Goal: Book appointment/travel/reservation: Book appointment/travel/reservation

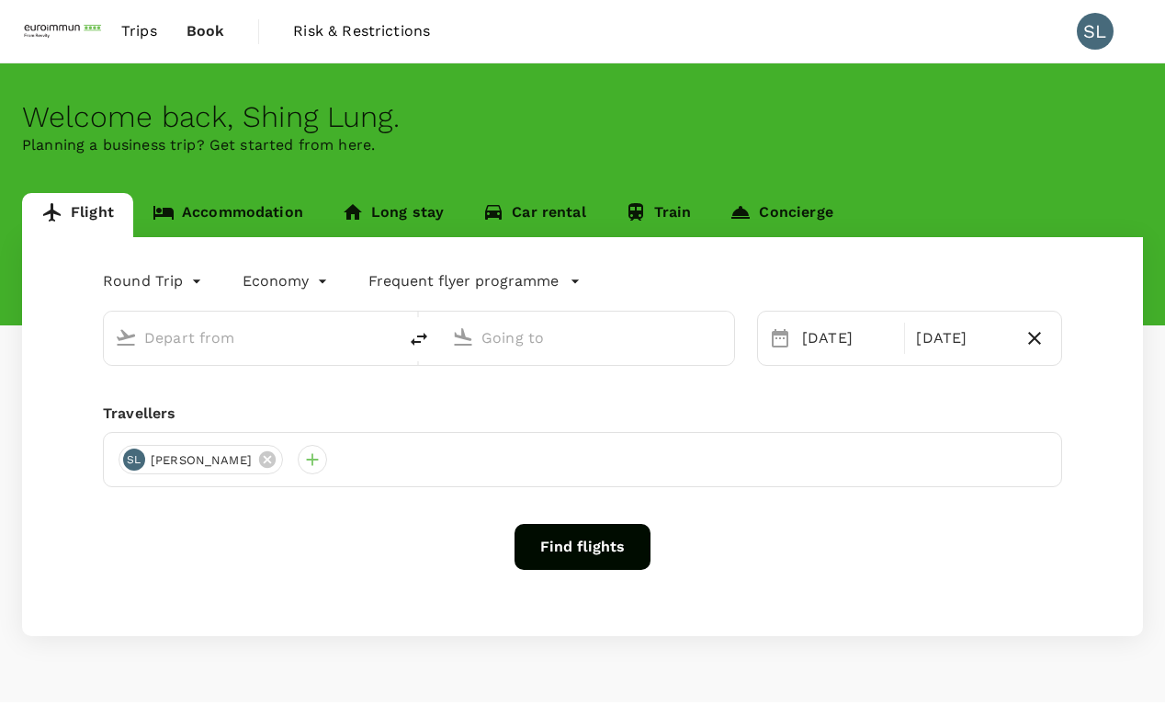
click at [186, 335] on input "text" at bounding box center [251, 338] width 214 height 28
type input "Kuala Lumpur Intl ([GEOGRAPHIC_DATA])"
type input "Singapore Changi (SIN)"
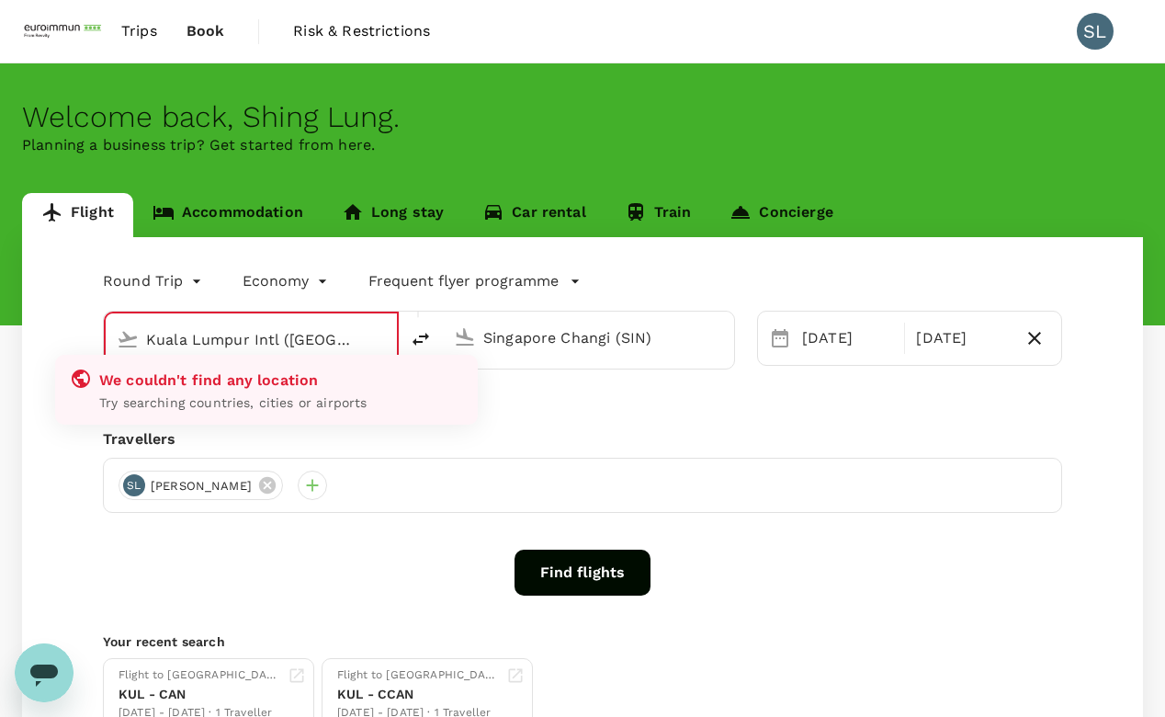
type input "Kuala Lumpur Intl ([GEOGRAPHIC_DATA])kua"
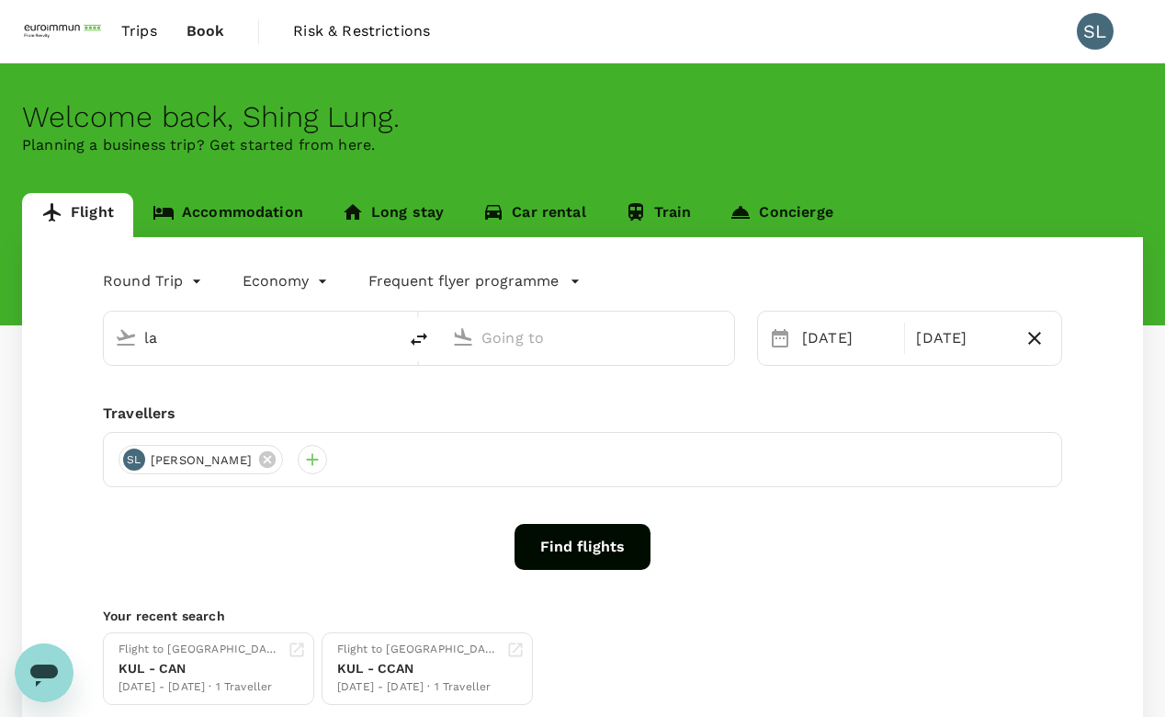
type input "Kuala Lumpur Intl ([GEOGRAPHIC_DATA])"
type input "Singapore Changi (SIN)"
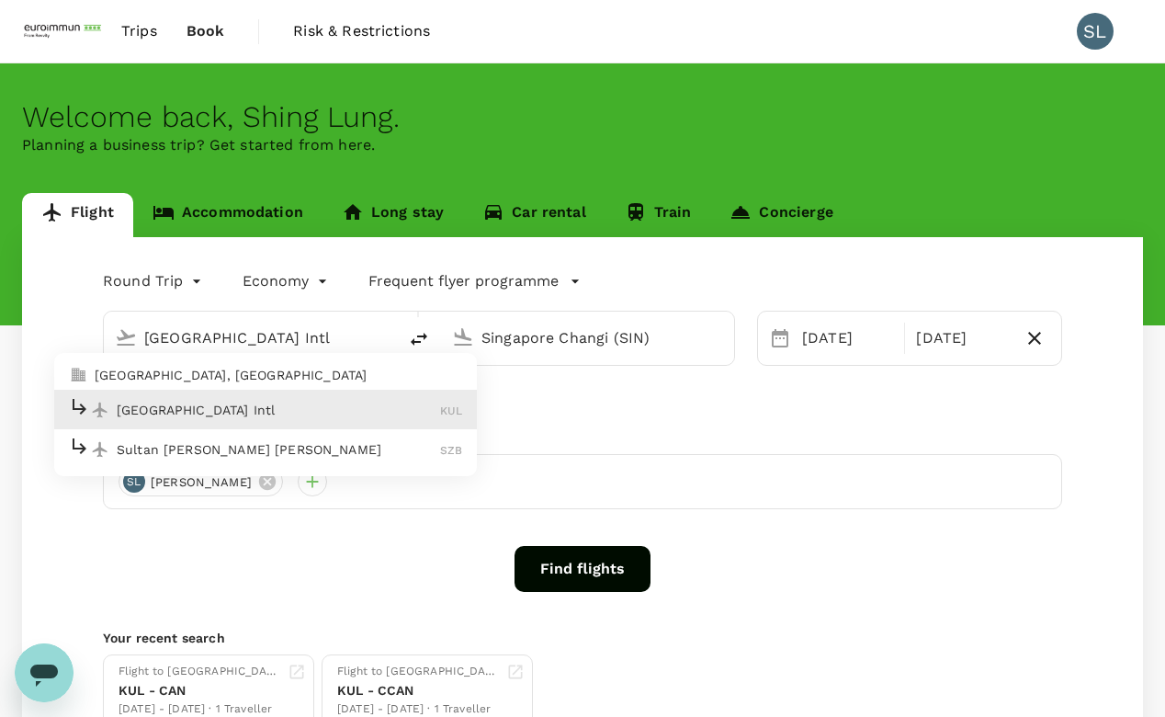
click at [213, 423] on div "[GEOGRAPHIC_DATA] Intl KUL" at bounding box center [265, 409] width 393 height 28
type input "Kuala Lumpur Intl ([GEOGRAPHIC_DATA])"
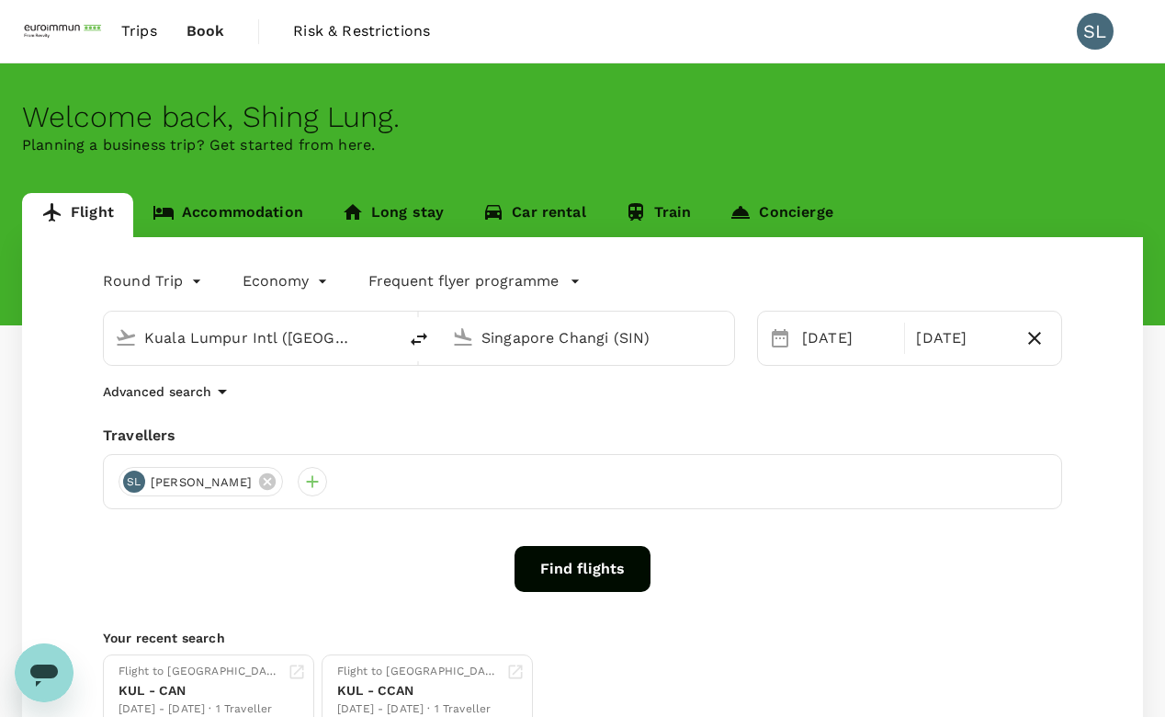
drag, startPoint x: 668, startPoint y: 347, endPoint x: 556, endPoint y: 345, distance: 112.1
click at [556, 345] on input "Singapore Changi (SIN)" at bounding box center [589, 338] width 214 height 28
click at [723, 337] on button "Open" at bounding box center [724, 337] width 4 height 4
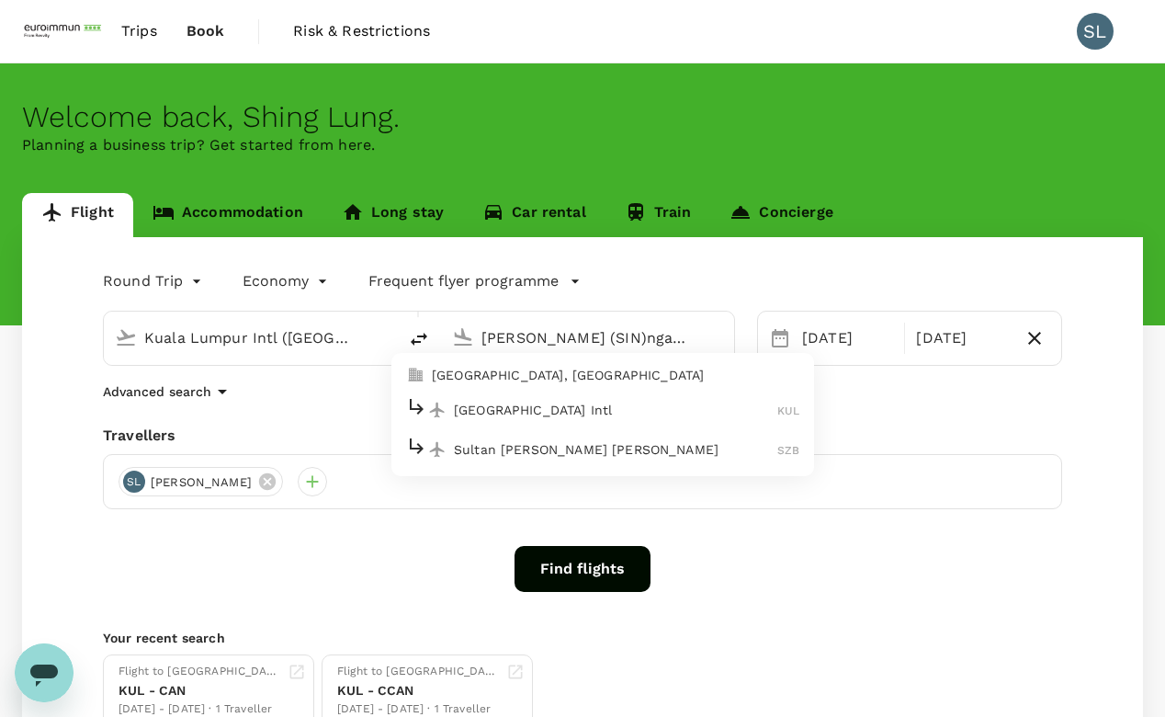
click at [529, 326] on input "[PERSON_NAME] (SIN)ngapore" at bounding box center [589, 338] width 214 height 28
click at [582, 418] on p "[GEOGRAPHIC_DATA] Intl" at bounding box center [615, 410] width 322 height 18
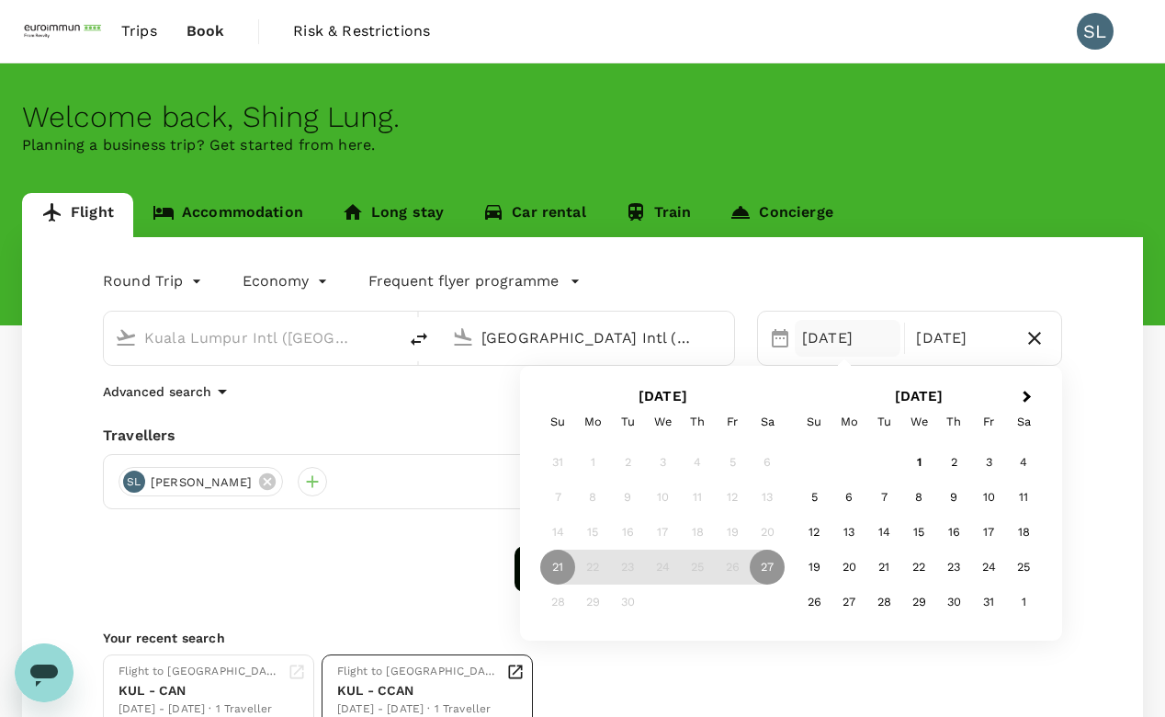
type input "[GEOGRAPHIC_DATA] Intl (KNO)"
click at [386, 585] on div "Find flights" at bounding box center [583, 569] width 960 height 46
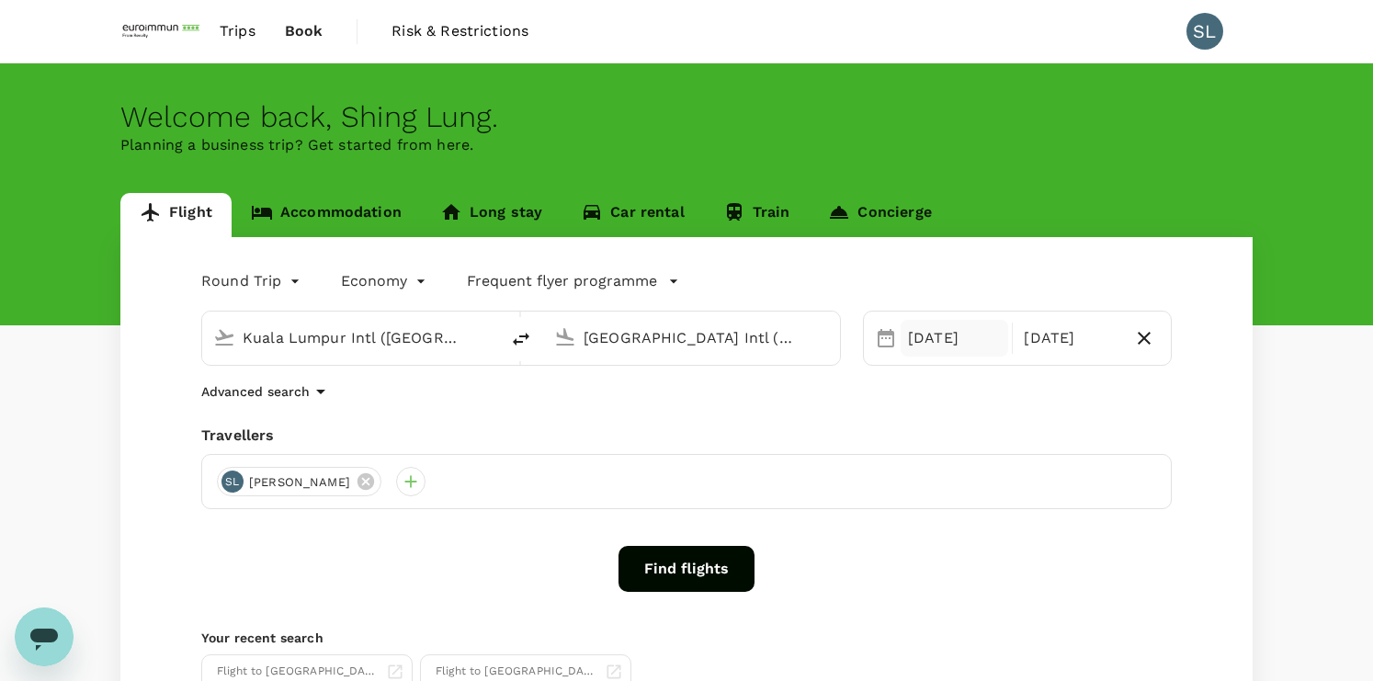
click at [912, 332] on div "[DATE]" at bounding box center [955, 338] width 108 height 37
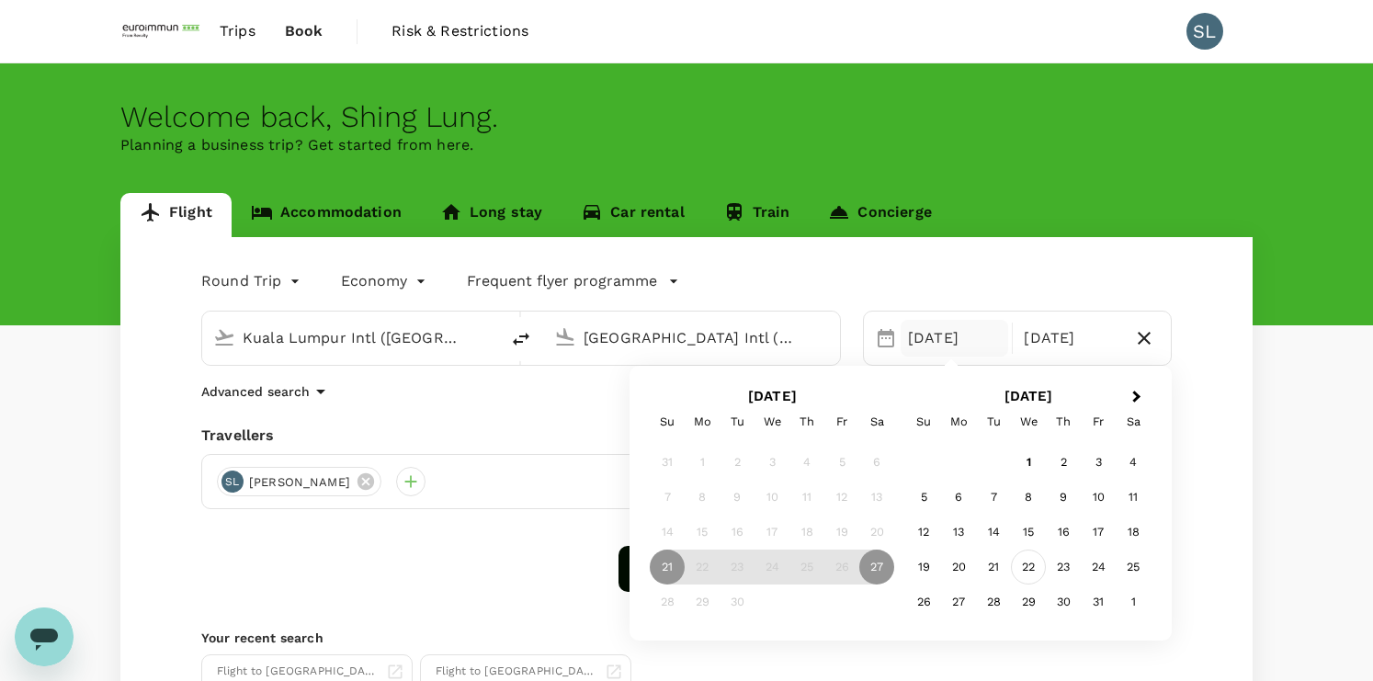
click at [1022, 570] on div "22" at bounding box center [1028, 567] width 35 height 35
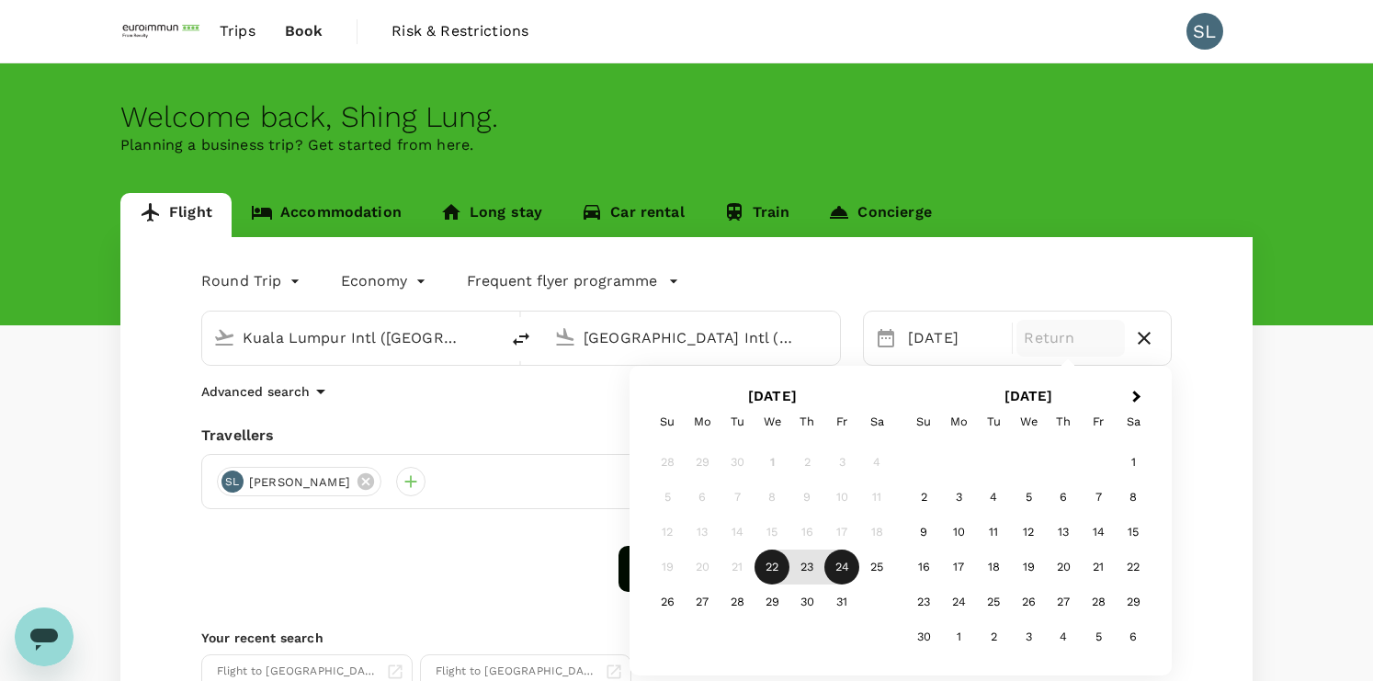
click at [851, 570] on div "24" at bounding box center [841, 567] width 35 height 35
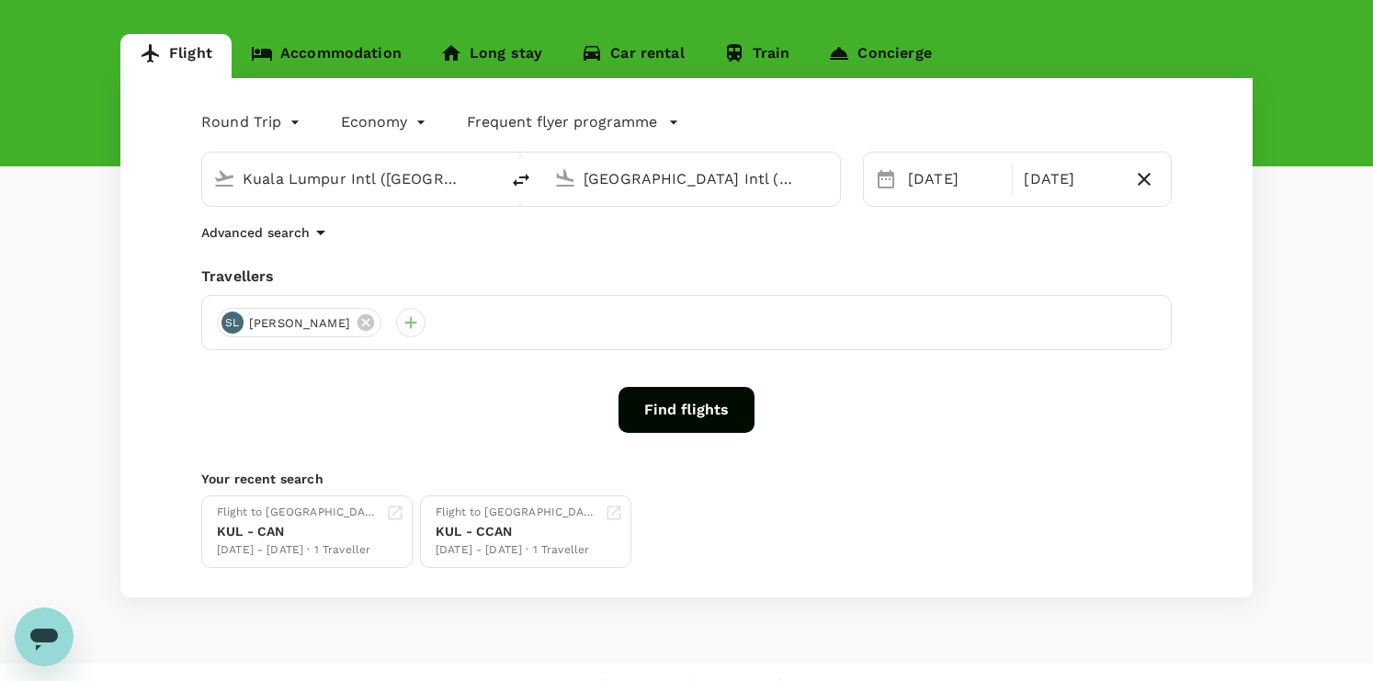
scroll to position [184, 0]
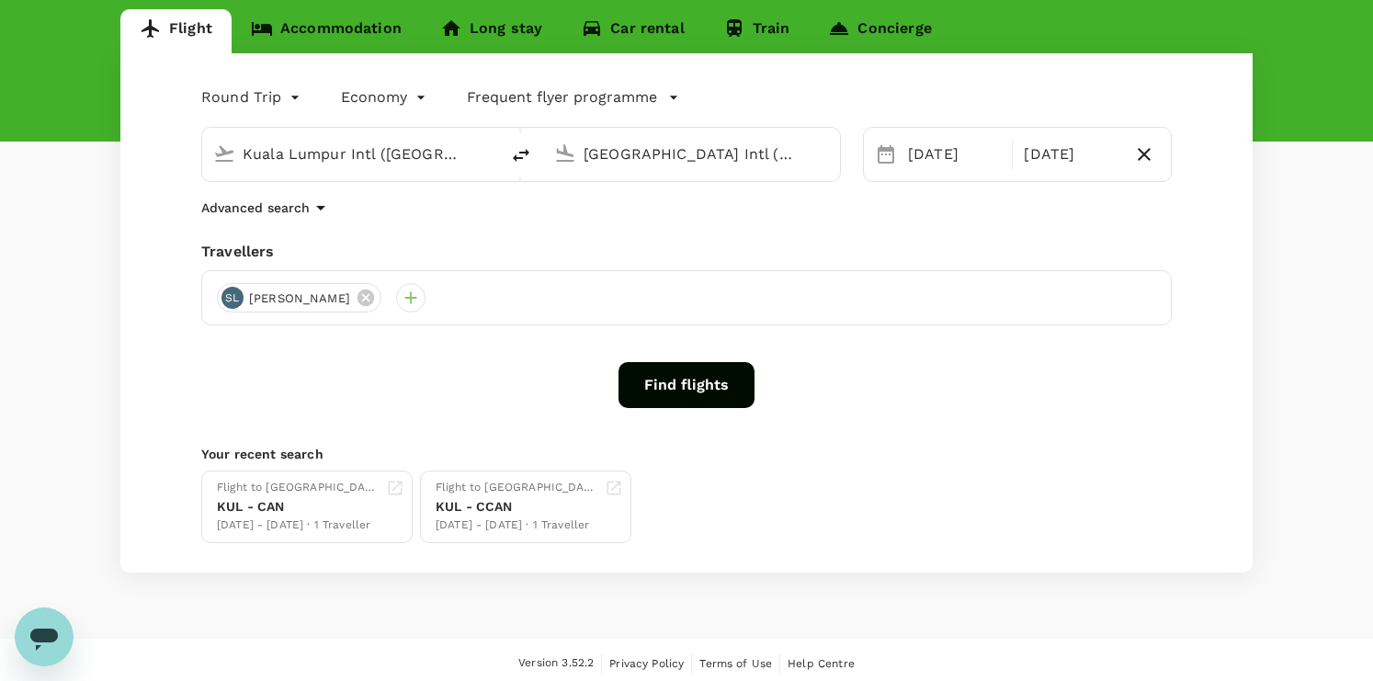
click at [692, 396] on button "Find flights" at bounding box center [687, 385] width 136 height 46
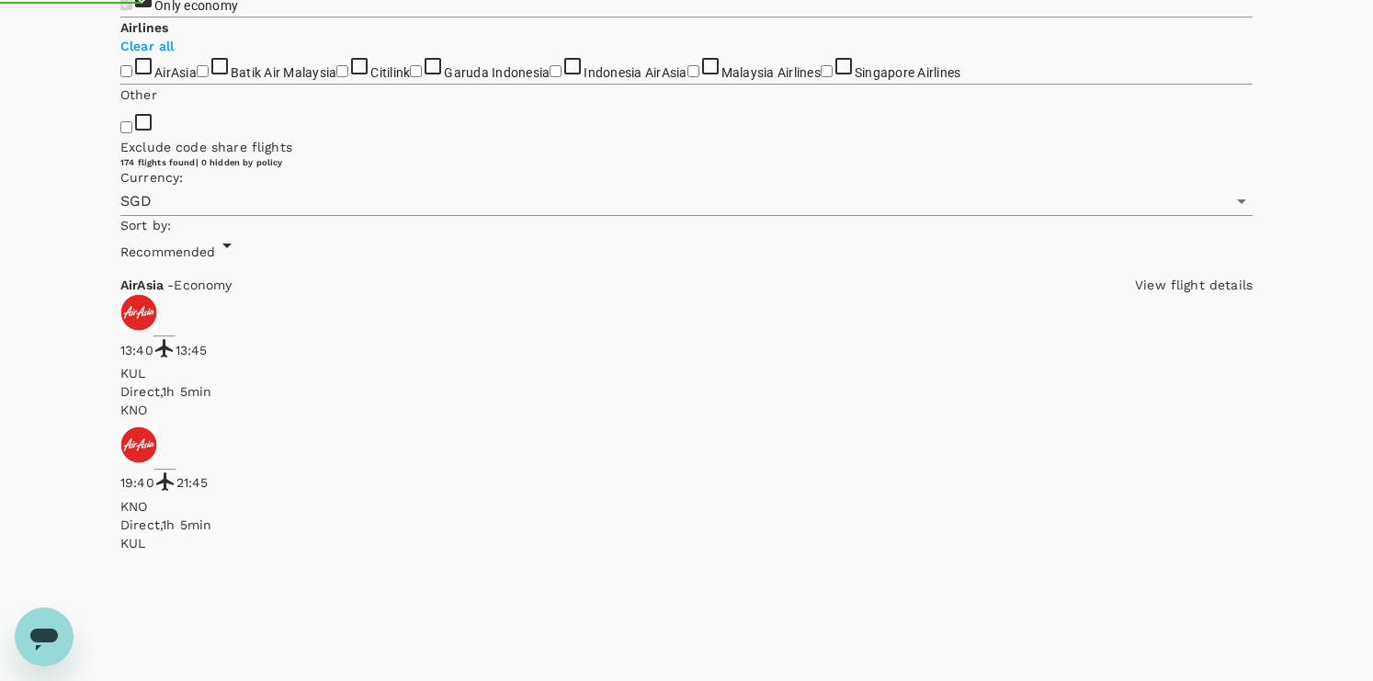
type input "885"
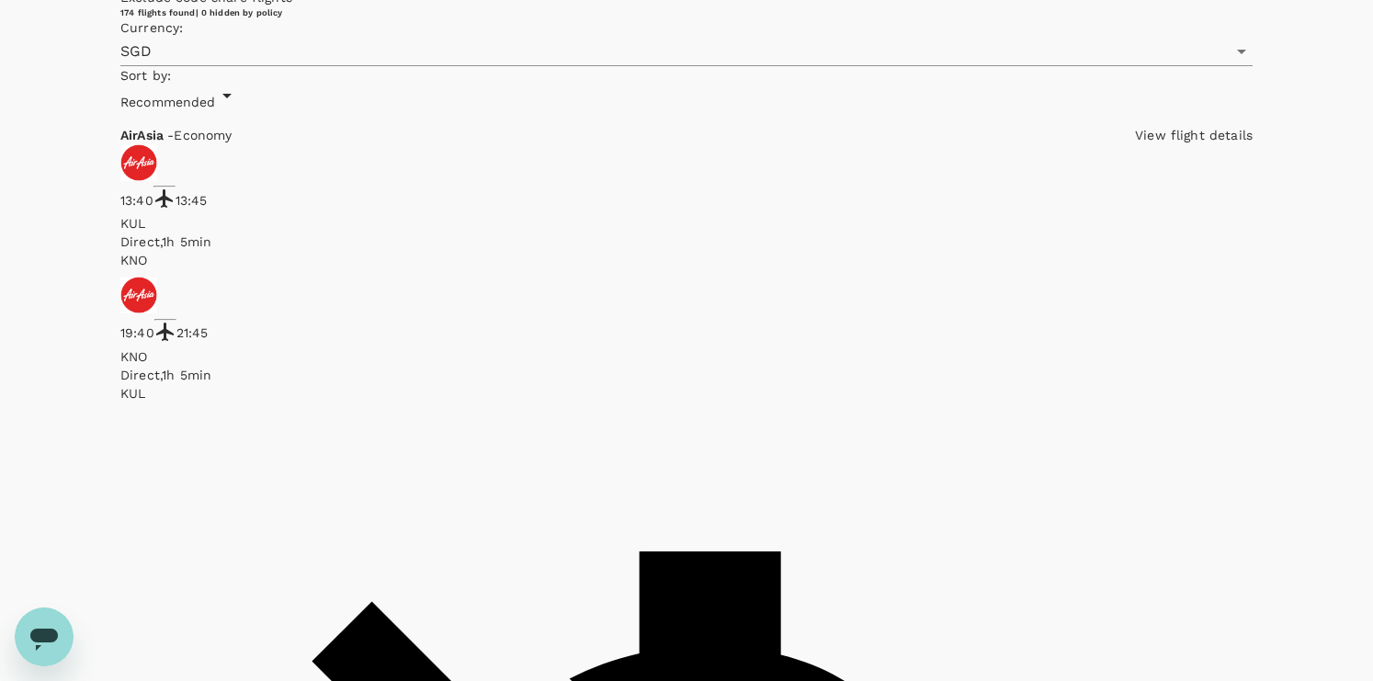
checkbox input "true"
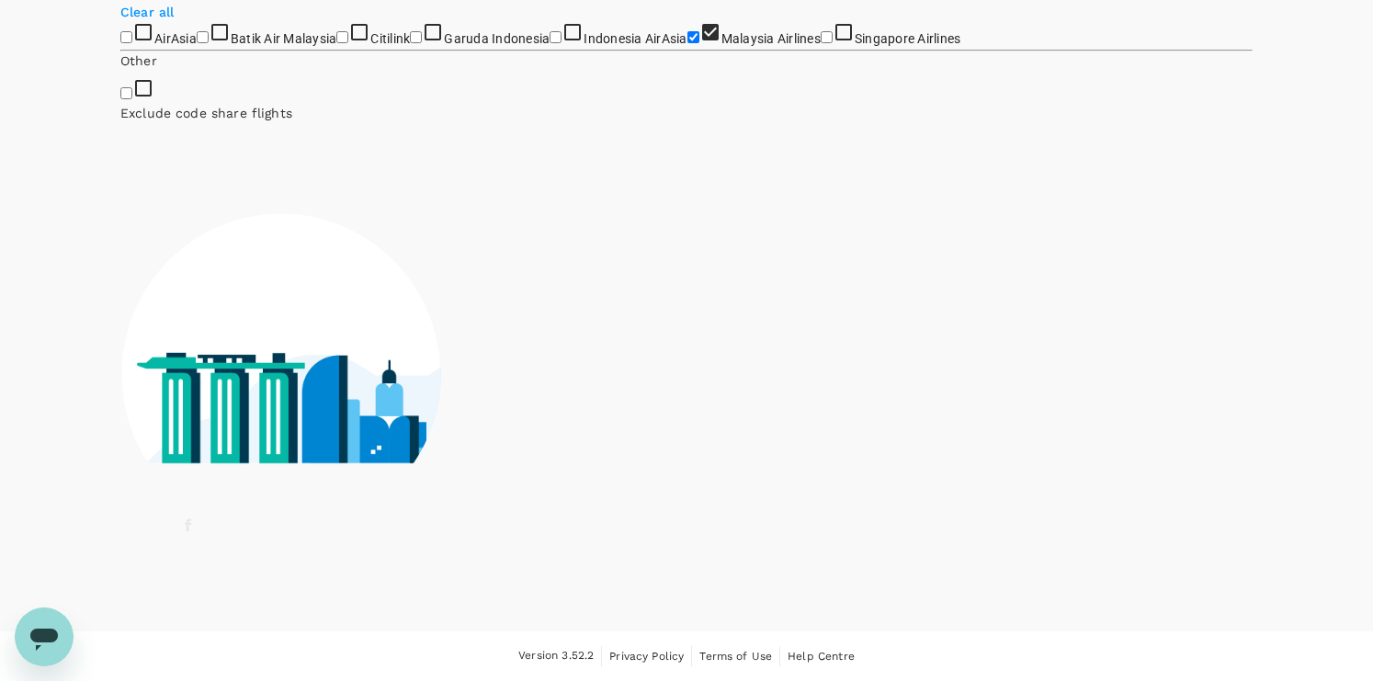
click at [197, 43] on input "Batik Air Malaysia" at bounding box center [203, 37] width 12 height 12
checkbox input "true"
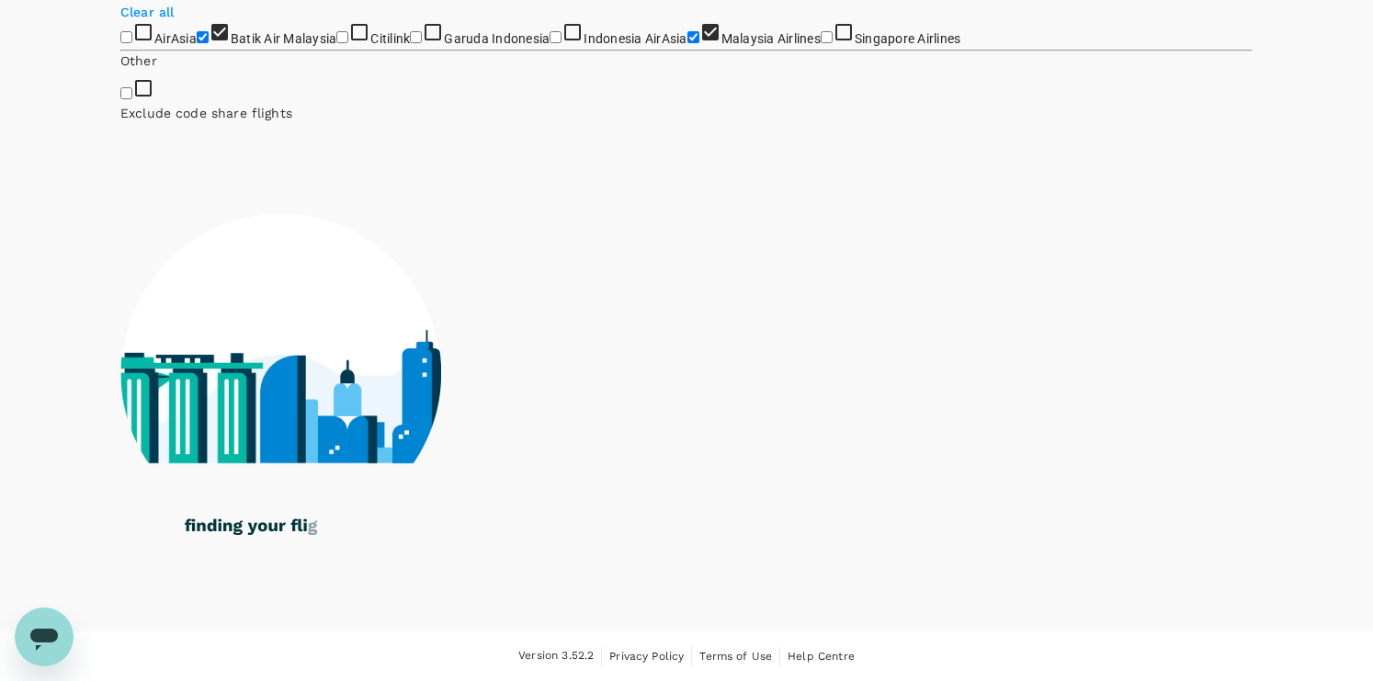
click at [127, 43] on input "AirAsia" at bounding box center [126, 37] width 12 height 12
checkbox input "true"
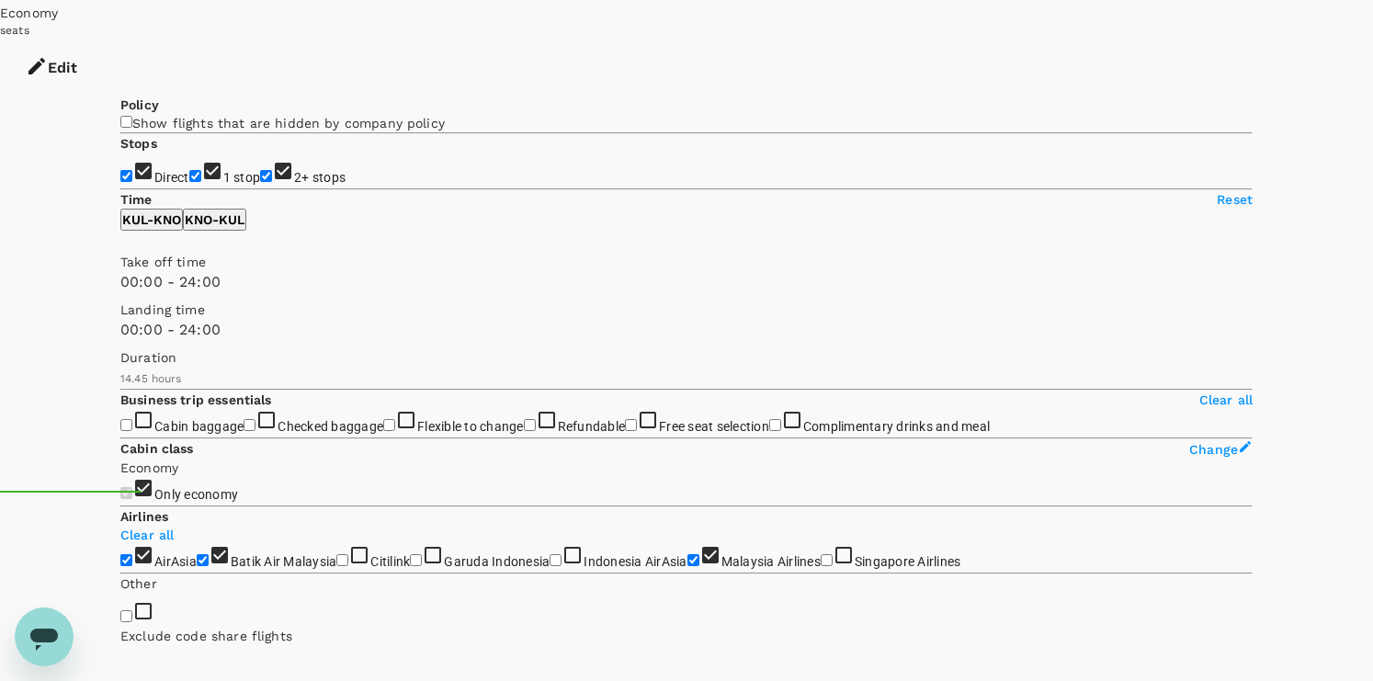
scroll to position [92, 0]
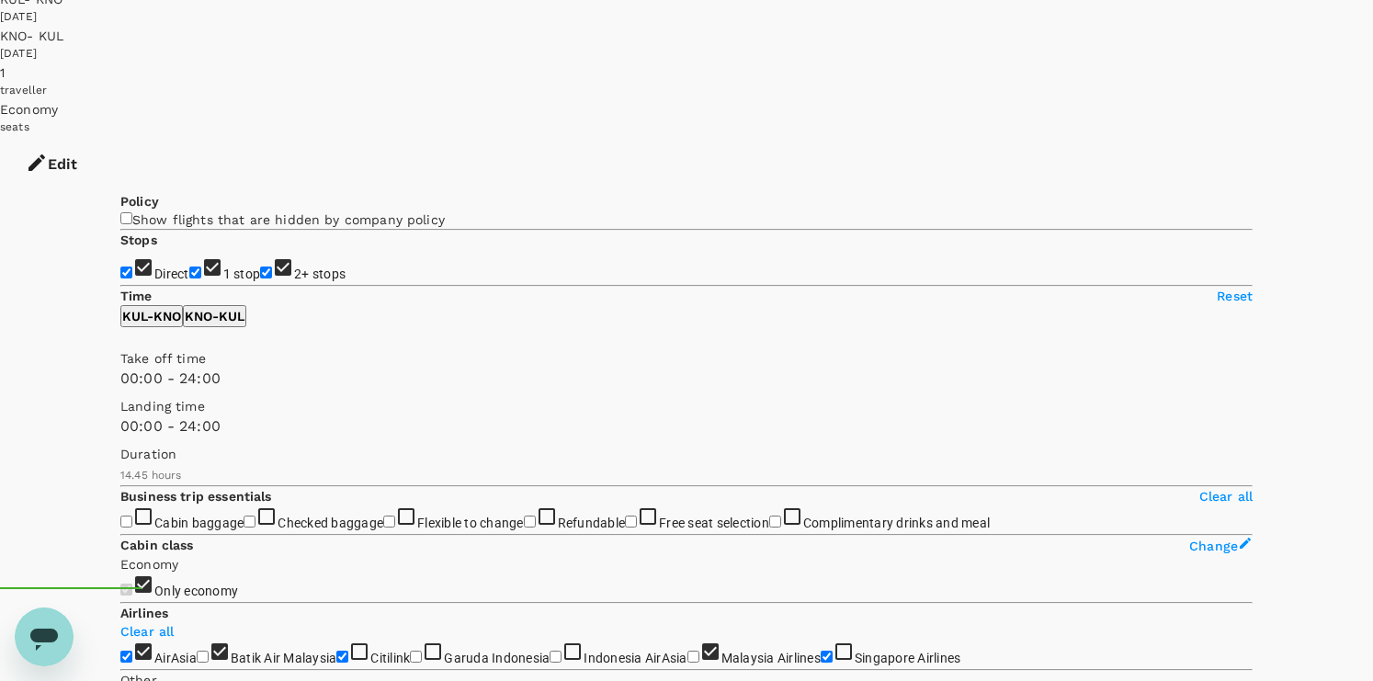
checkbox input "false"
checkbox input "true"
checkbox input "false"
checkbox input "true"
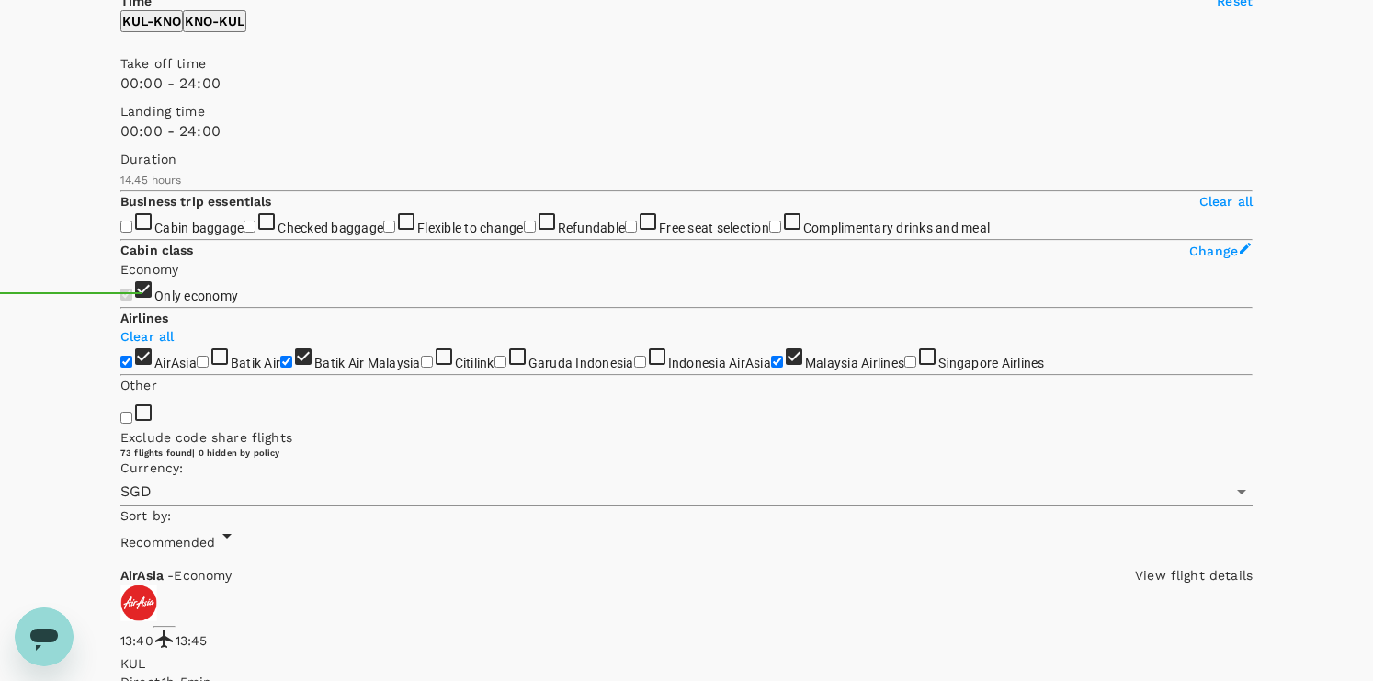
scroll to position [368, 0]
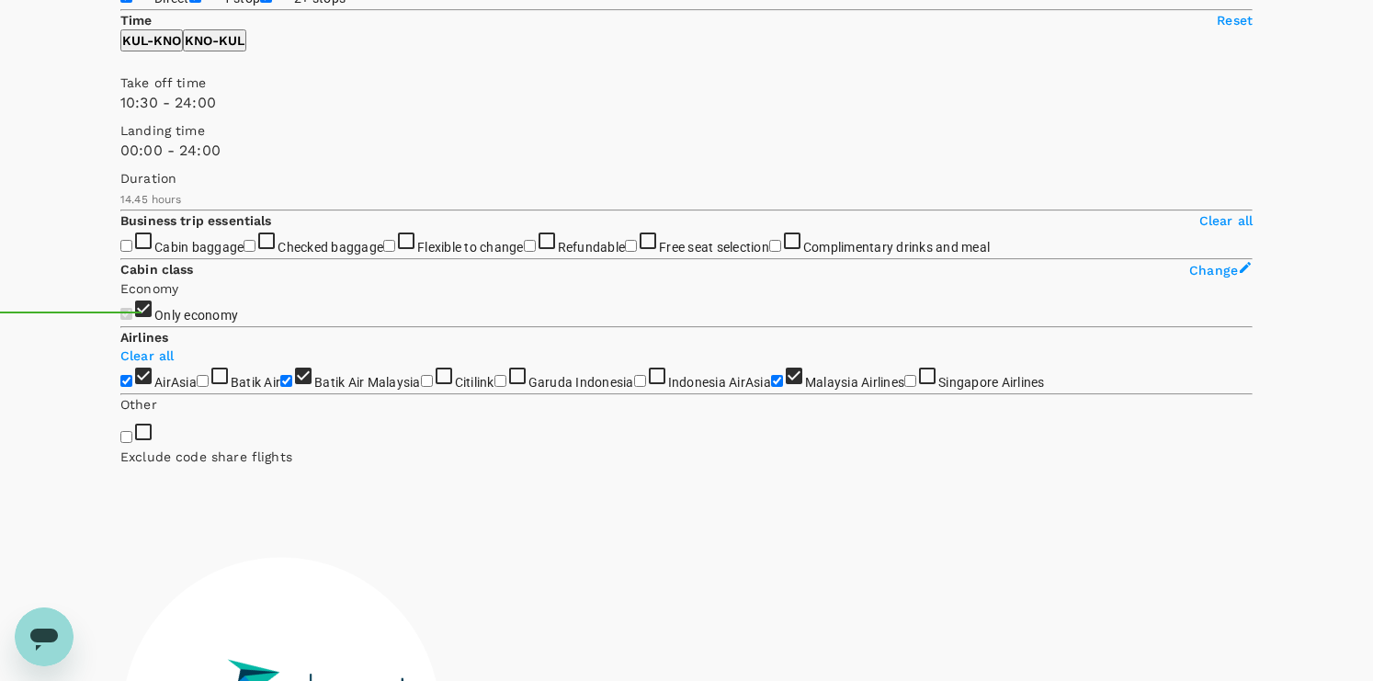
type input "780"
drag, startPoint x: 118, startPoint y: 179, endPoint x: 271, endPoint y: 179, distance: 153.5
click at [120, 114] on span at bounding box center [120, 114] width 0 height 0
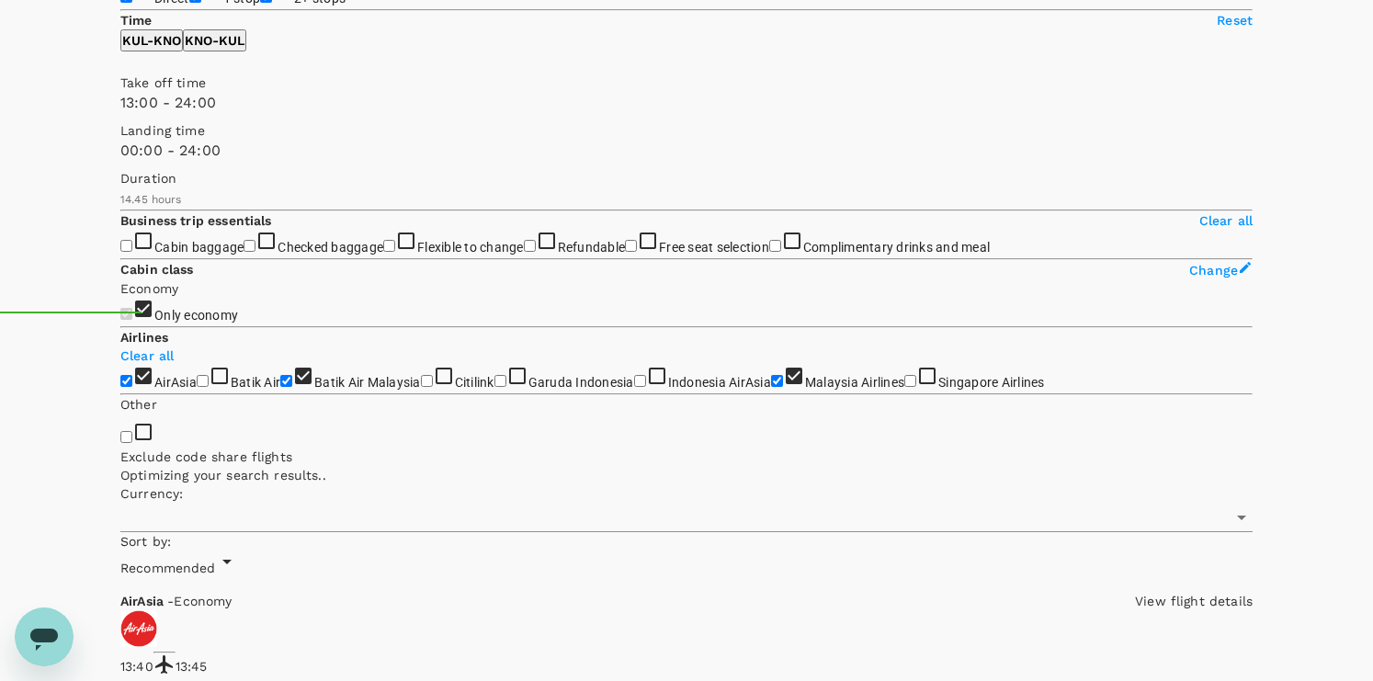
type input "SGD"
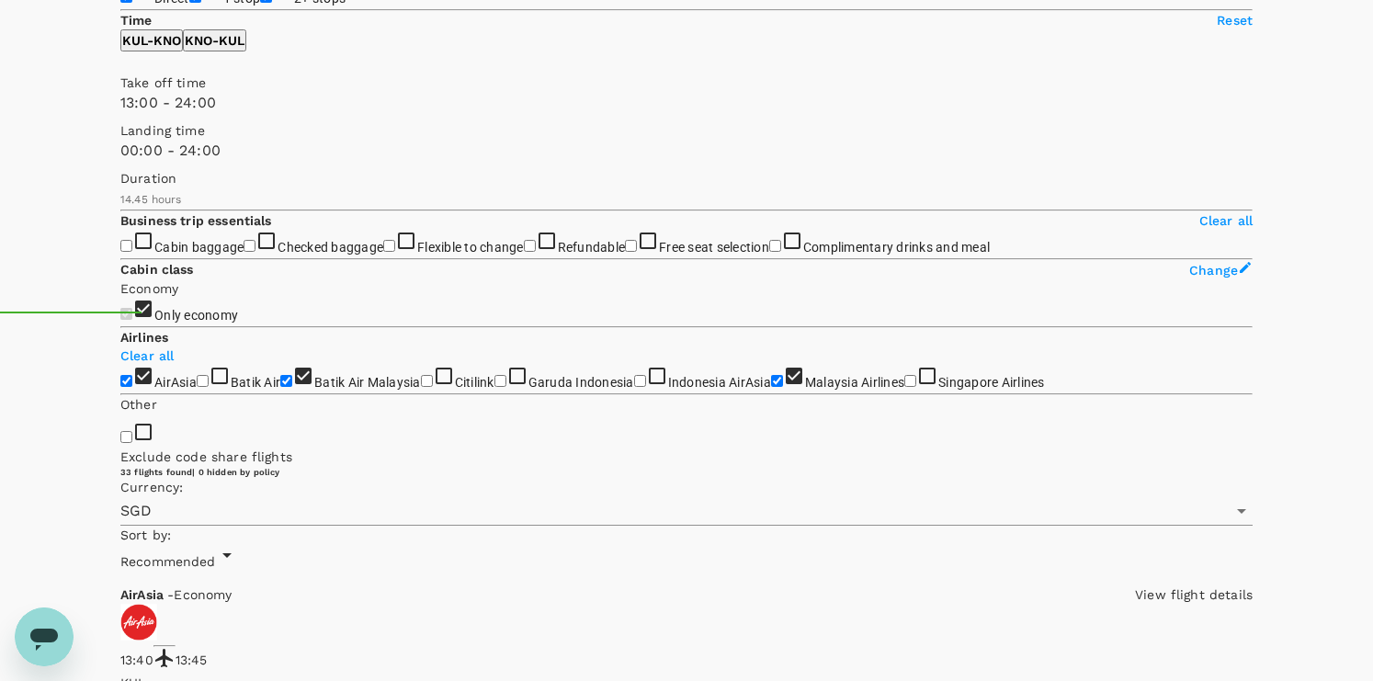
scroll to position [0, 0]
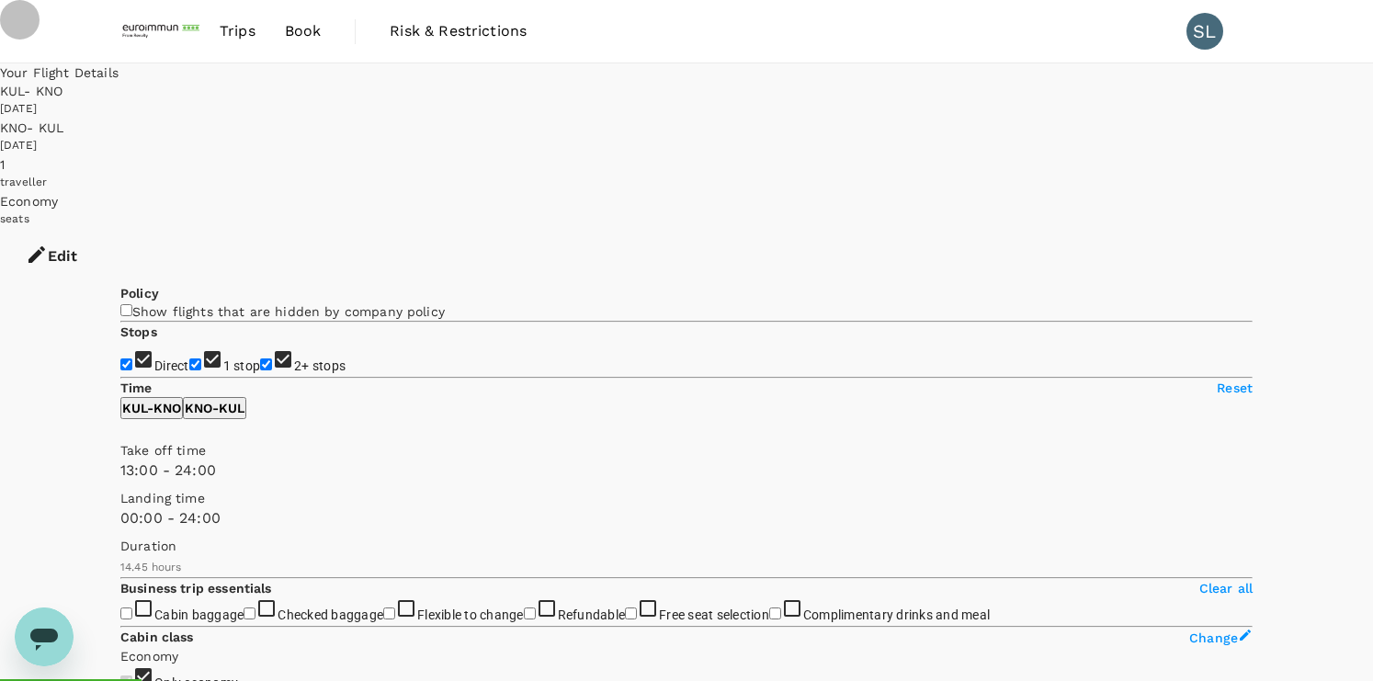
click at [260, 370] on input "2+ stops" at bounding box center [266, 364] width 12 height 12
checkbox input "false"
click at [189, 358] on input "1 stop" at bounding box center [195, 364] width 12 height 12
checkbox input "false"
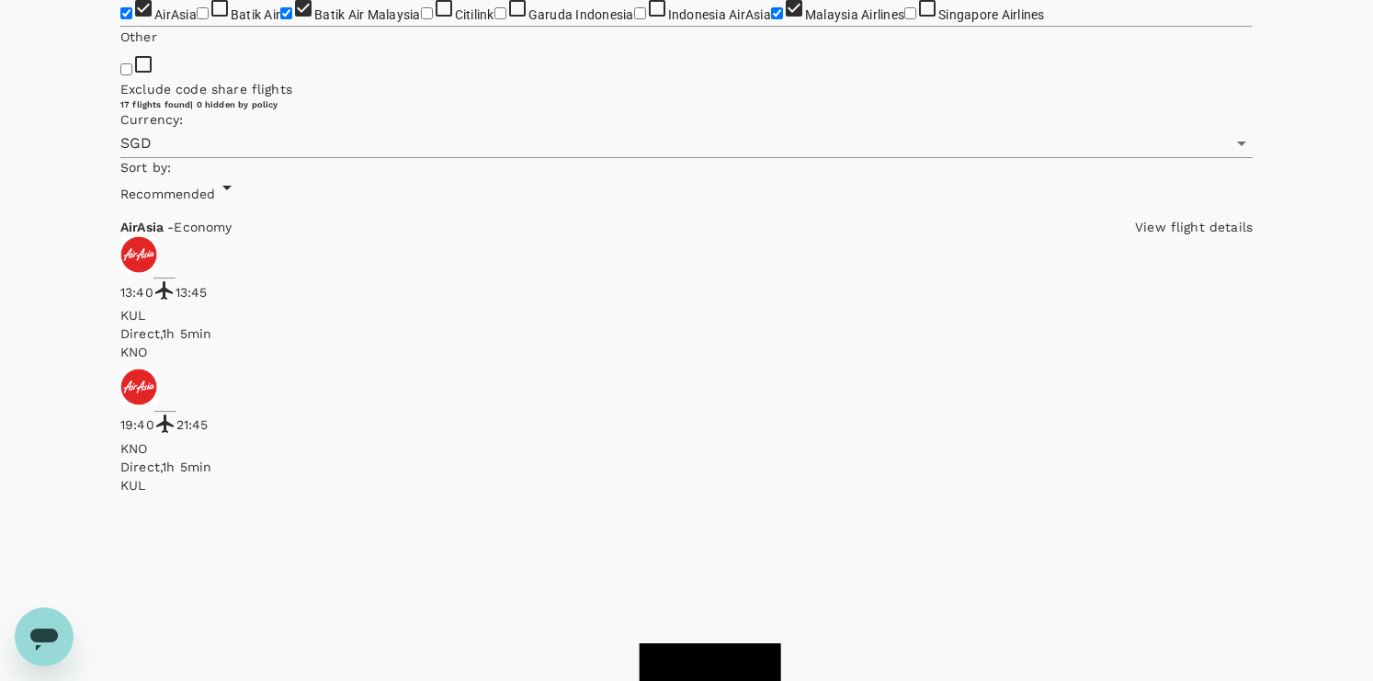
scroll to position [368, 0]
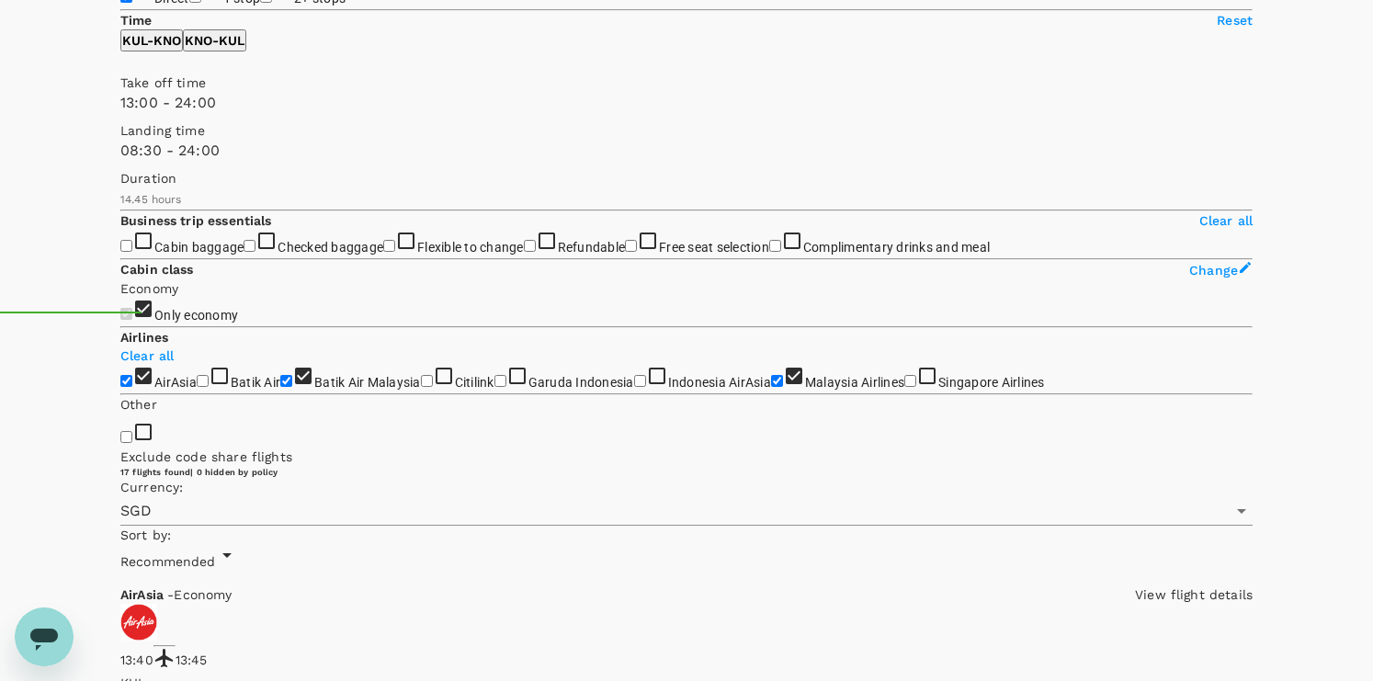
type input "720"
drag, startPoint x: 122, startPoint y: 263, endPoint x: 264, endPoint y: 259, distance: 141.6
click at [120, 162] on span at bounding box center [120, 162] width 0 height 0
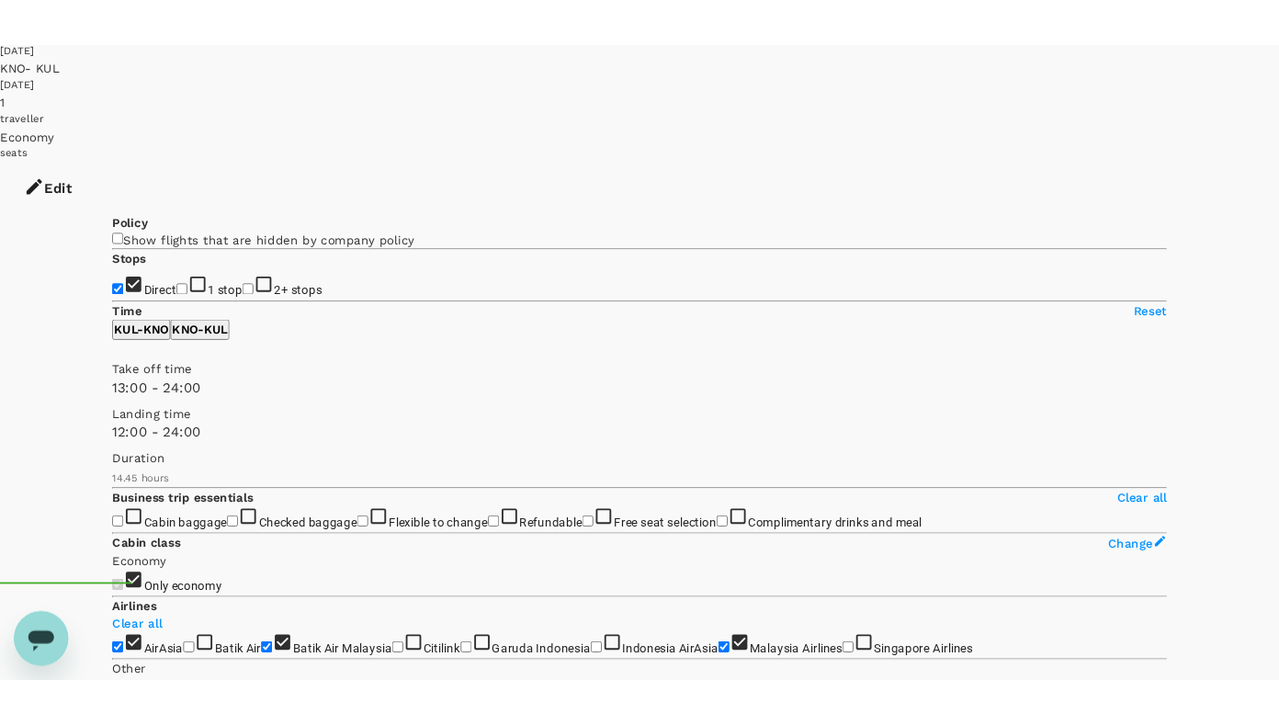
scroll to position [0, 0]
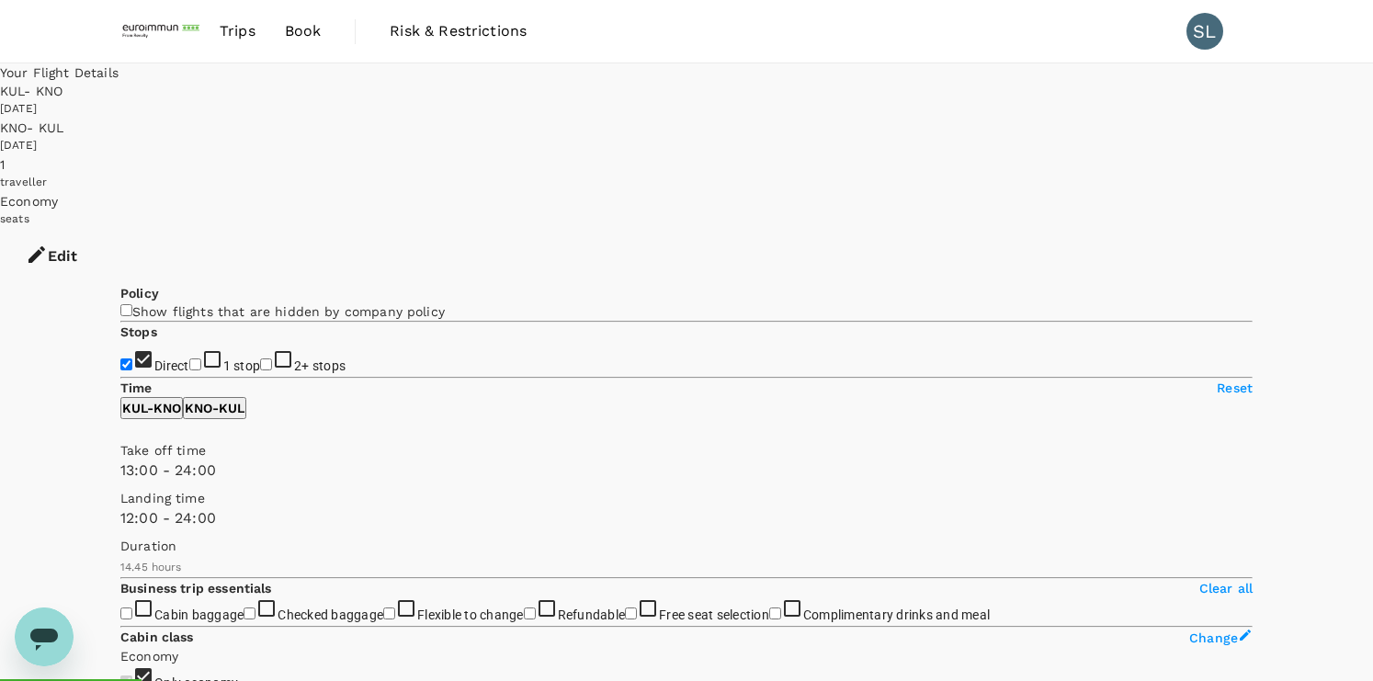
click at [48, 244] on icon "button" at bounding box center [37, 255] width 22 height 22
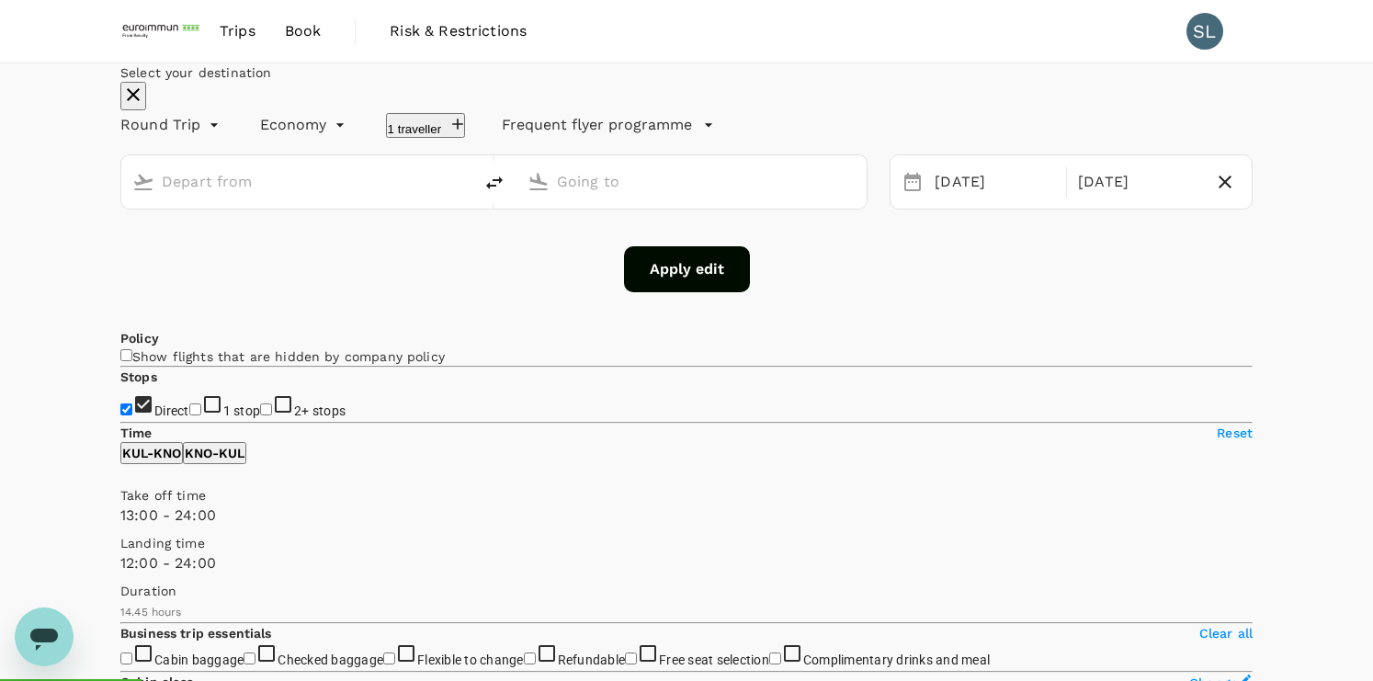
type input "Kuala Lumpur Intl ([GEOGRAPHIC_DATA])"
type input "[GEOGRAPHIC_DATA] Intl (KNO)"
click at [406, 196] on input "Kuala Lumpur Intl ([GEOGRAPHIC_DATA])" at bounding box center [298, 181] width 272 height 28
click at [517, 292] on div "Select your destination Round Trip roundtrip Economy economy 1 traveller Freque…" at bounding box center [686, 177] width 1132 height 229
click at [1071, 200] on div "[DATE]" at bounding box center [1138, 183] width 135 height 36
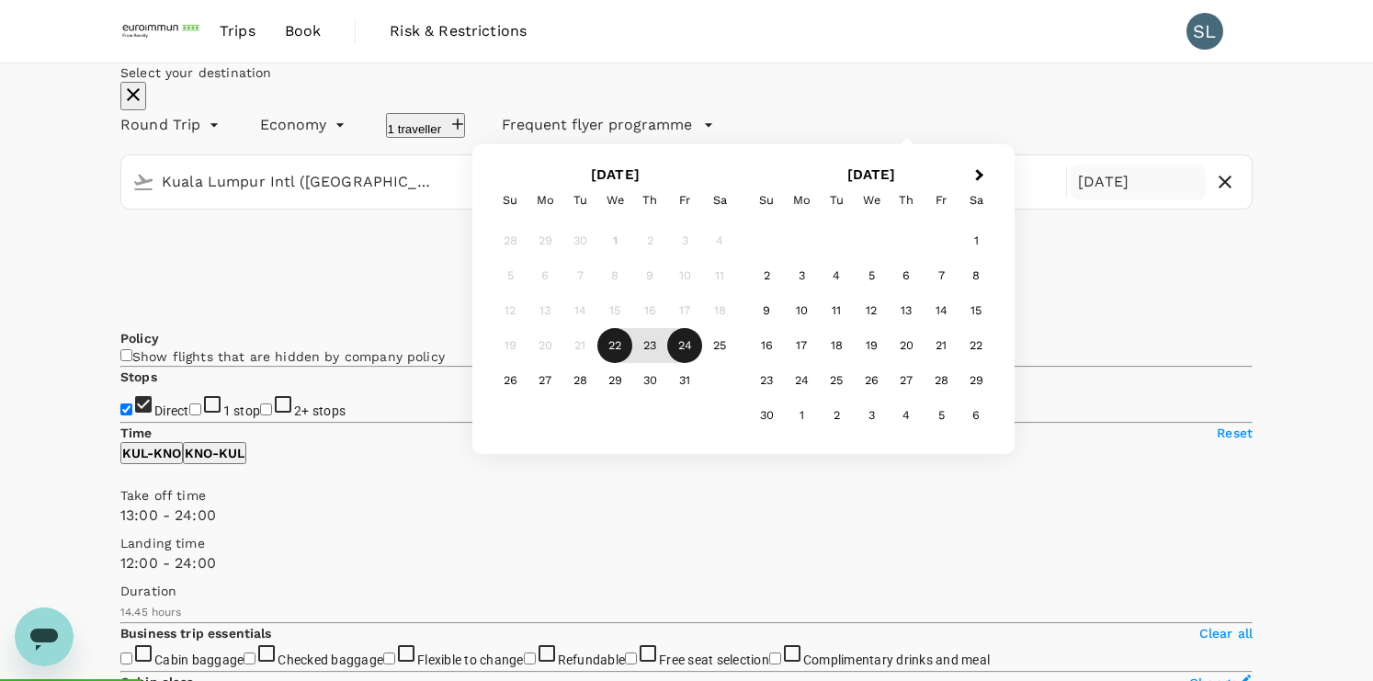
click at [388, 292] on div "Select your destination Round Trip roundtrip Economy economy 1 traveller Freque…" at bounding box center [686, 177] width 1132 height 229
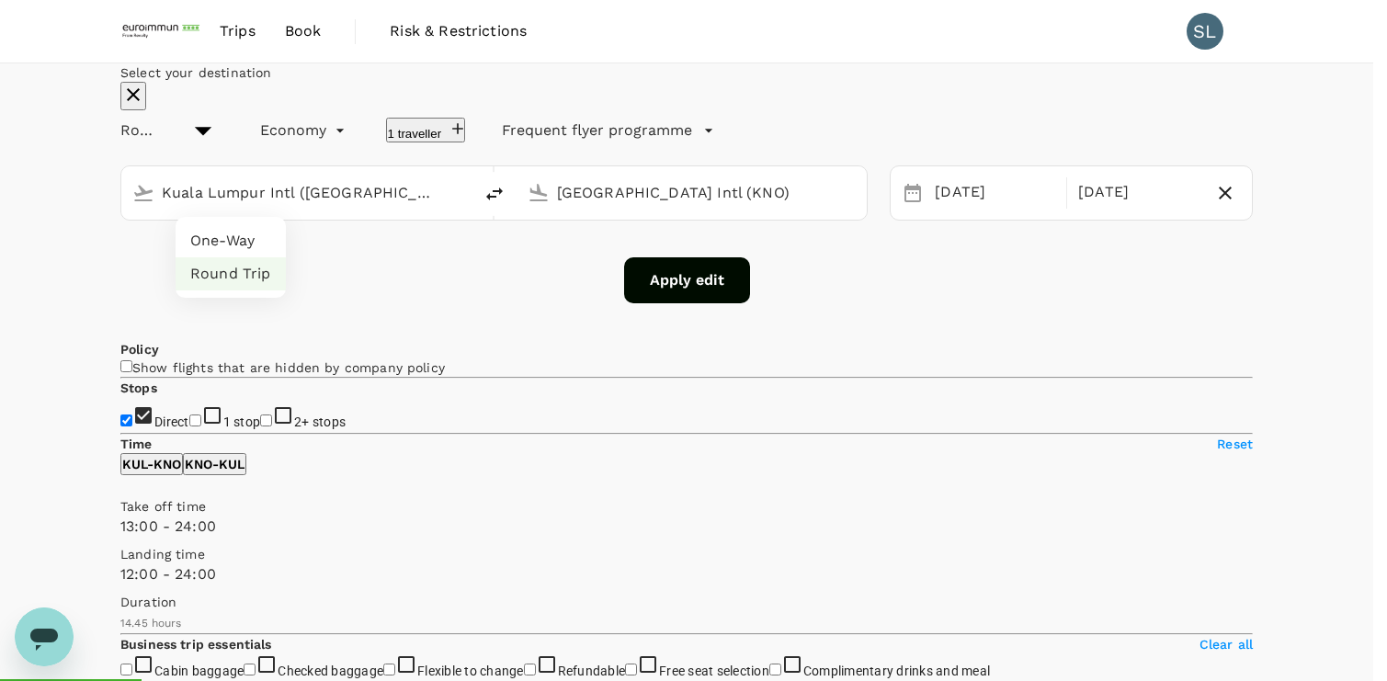
click at [222, 233] on li "One-Way" at bounding box center [231, 240] width 110 height 33
type input "oneway"
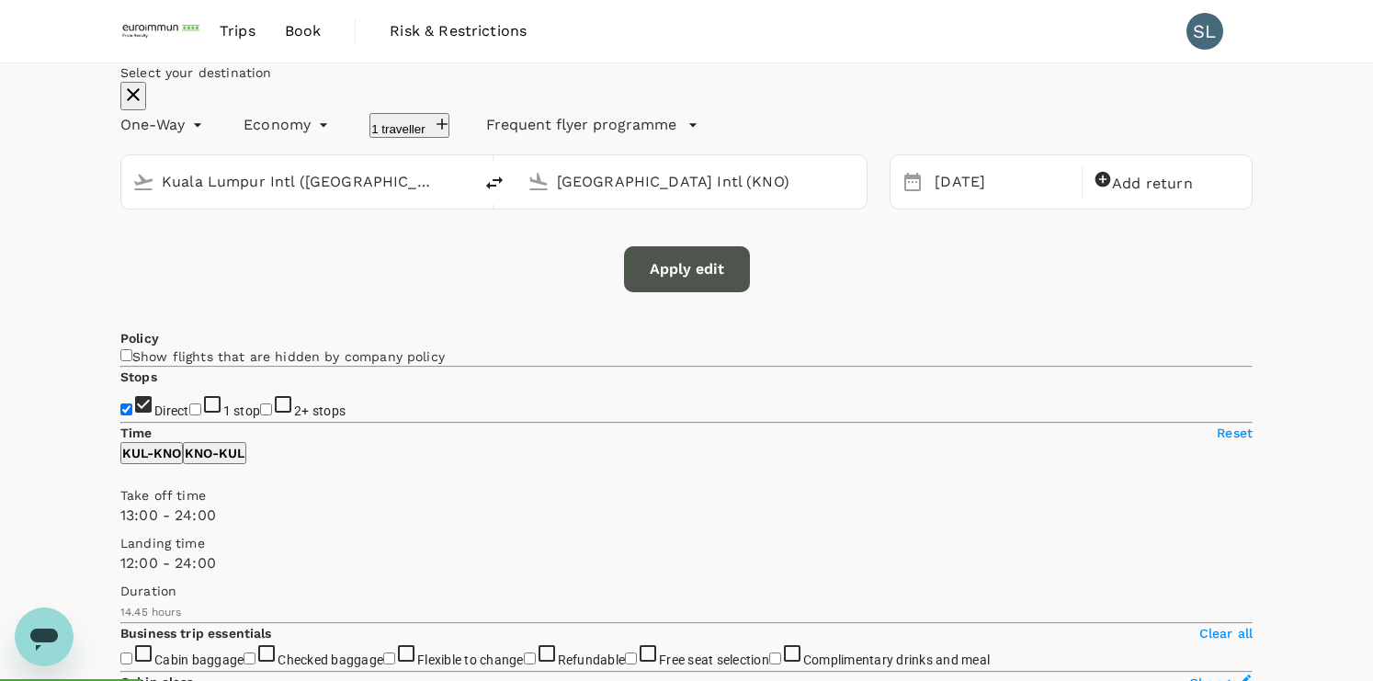
click at [716, 292] on button "Apply edit" at bounding box center [687, 269] width 126 height 46
checkbox input "false"
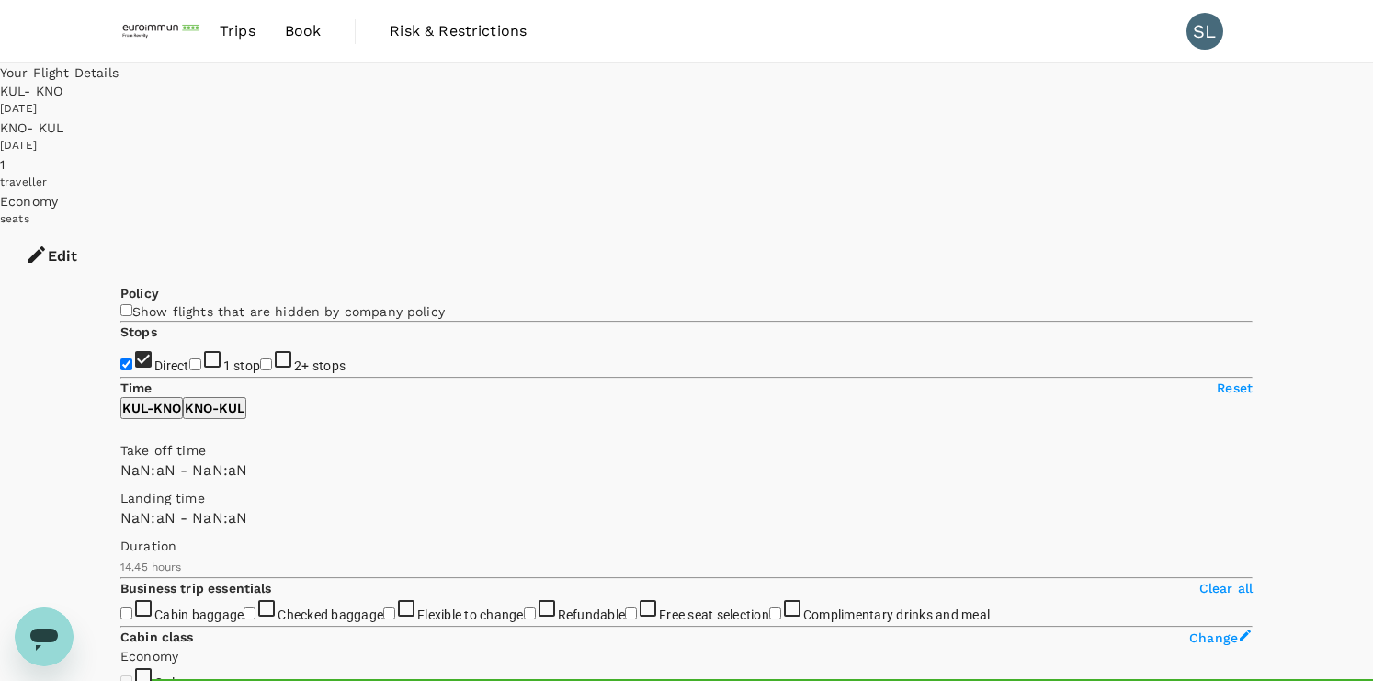
checkbox input "false"
type input "1440"
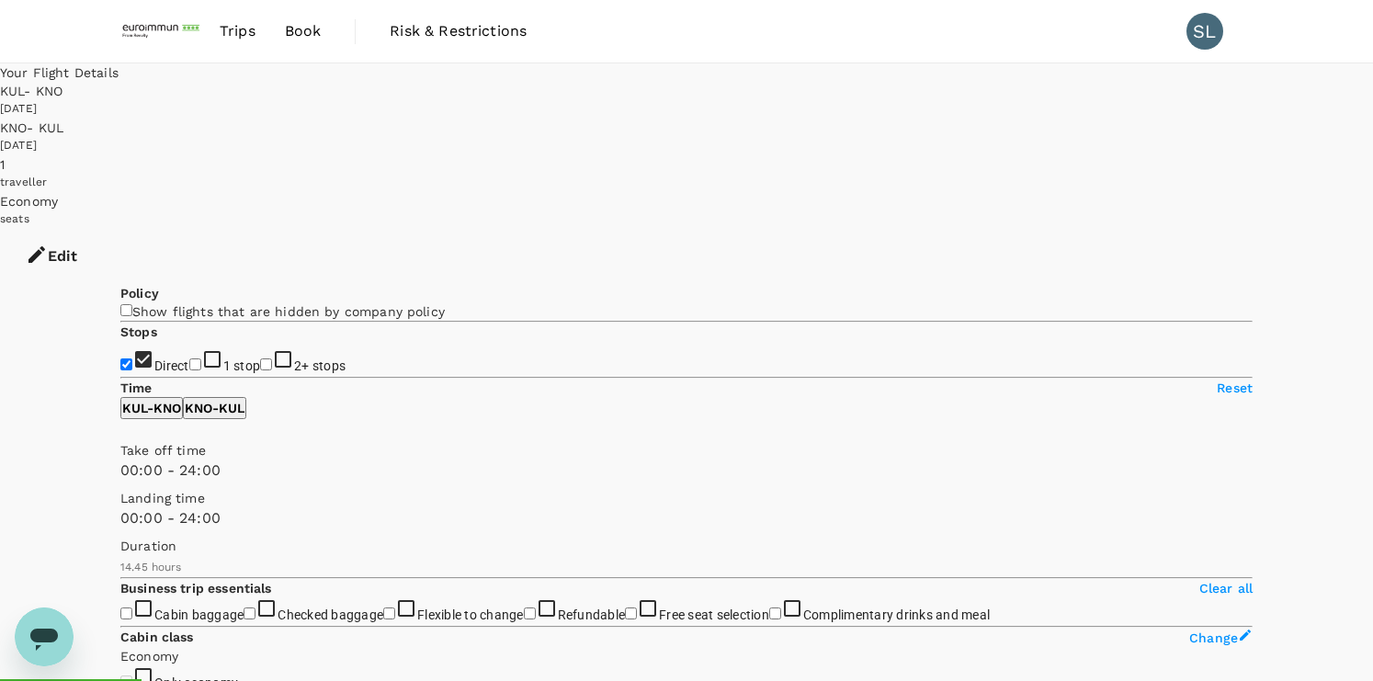
checkbox input "true"
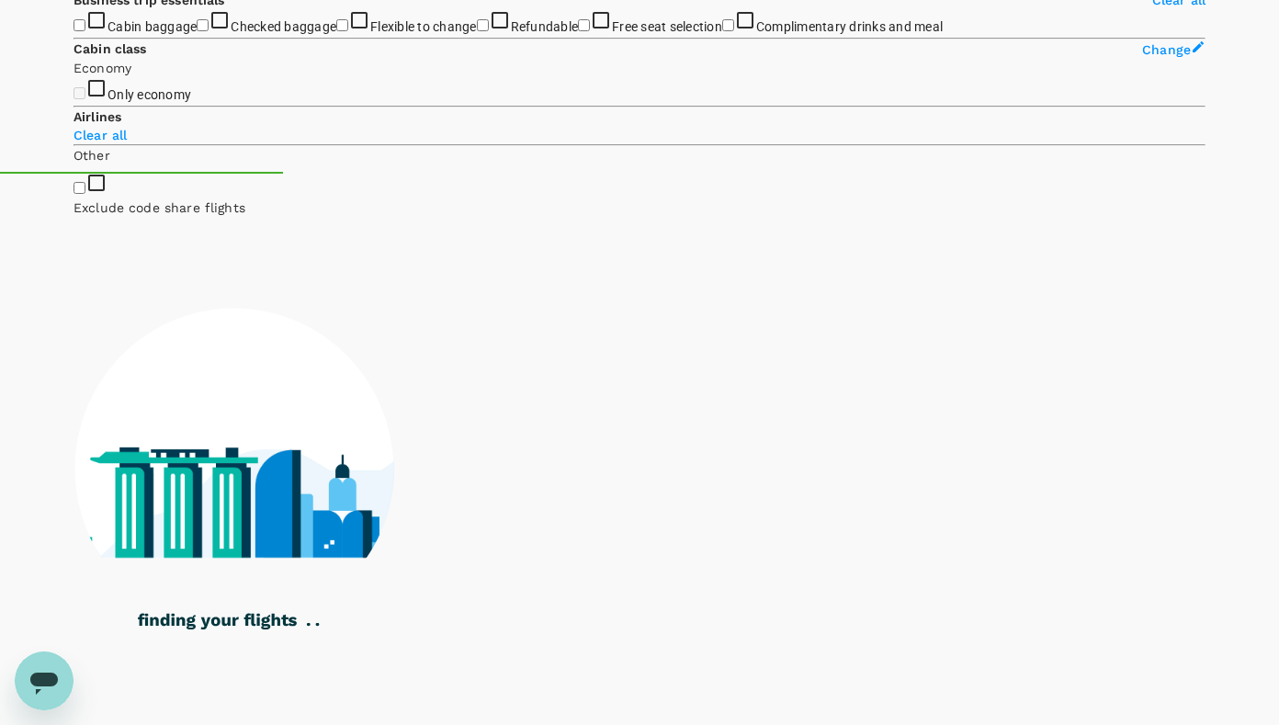
type input "1275"
checkbox input "true"
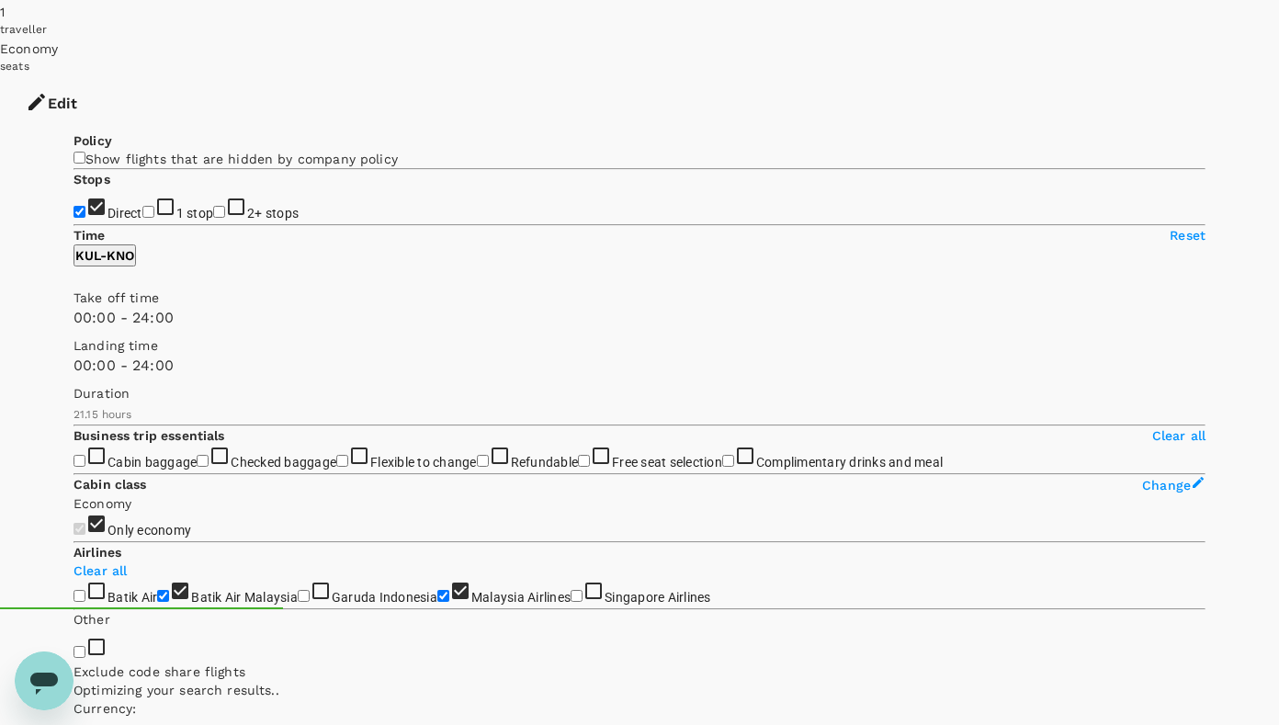
scroll to position [57, 0]
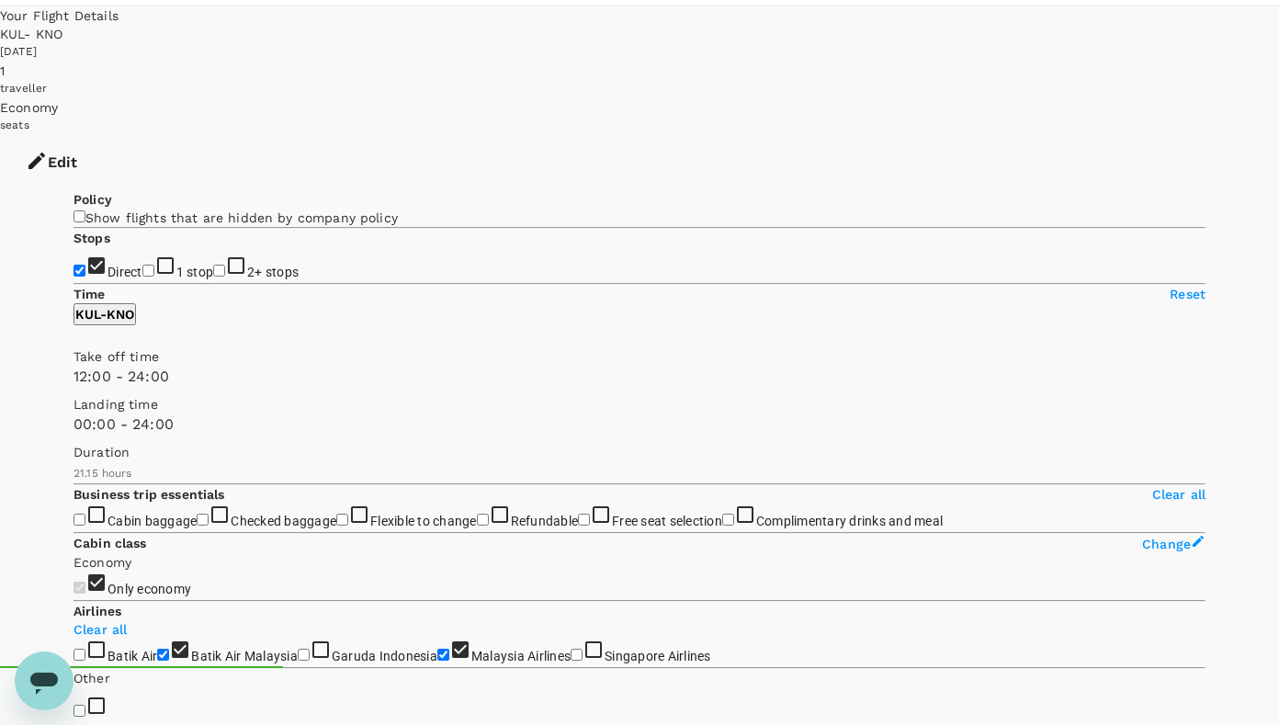
type input "810"
drag, startPoint x: 73, startPoint y: 487, endPoint x: 233, endPoint y: 475, distance: 161.3
click at [74, 388] on span at bounding box center [74, 388] width 0 height 0
type input "780"
drag, startPoint x: 77, startPoint y: 569, endPoint x: 227, endPoint y: 569, distance: 149.8
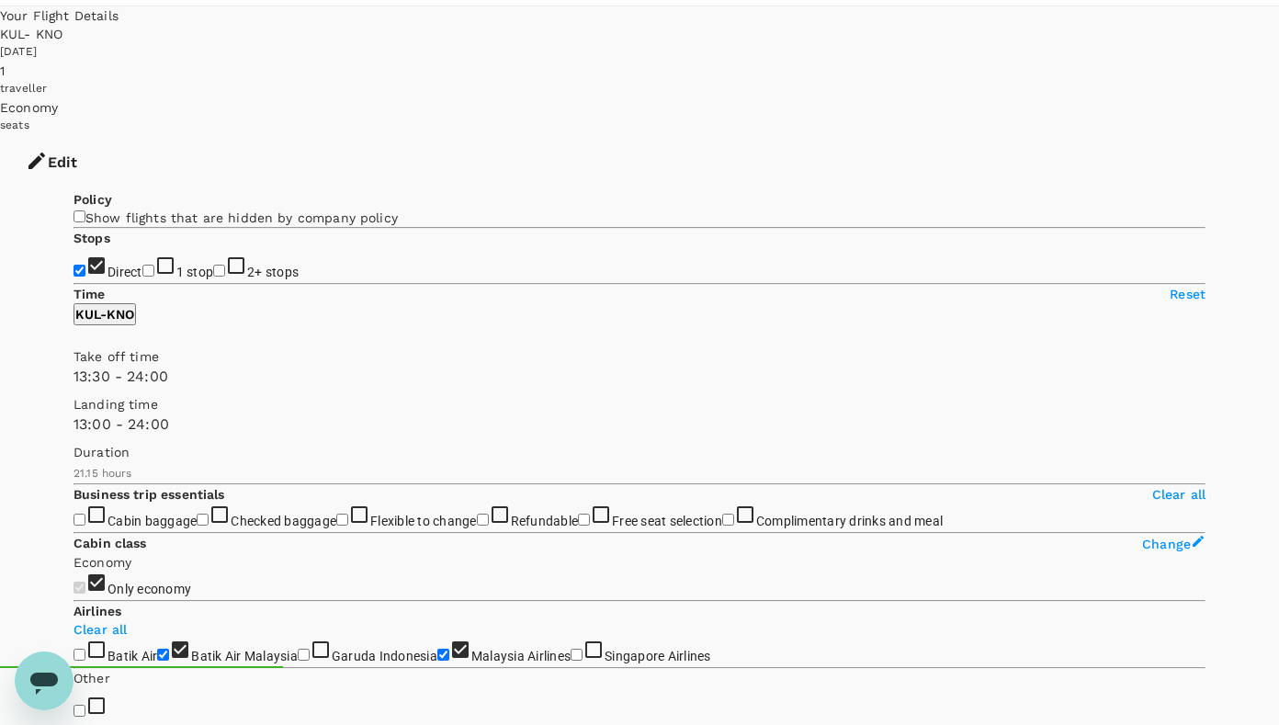
click at [74, 436] on span at bounding box center [74, 436] width 0 height 0
checkbox input "true"
checkbox input "false"
checkbox input "true"
checkbox input "false"
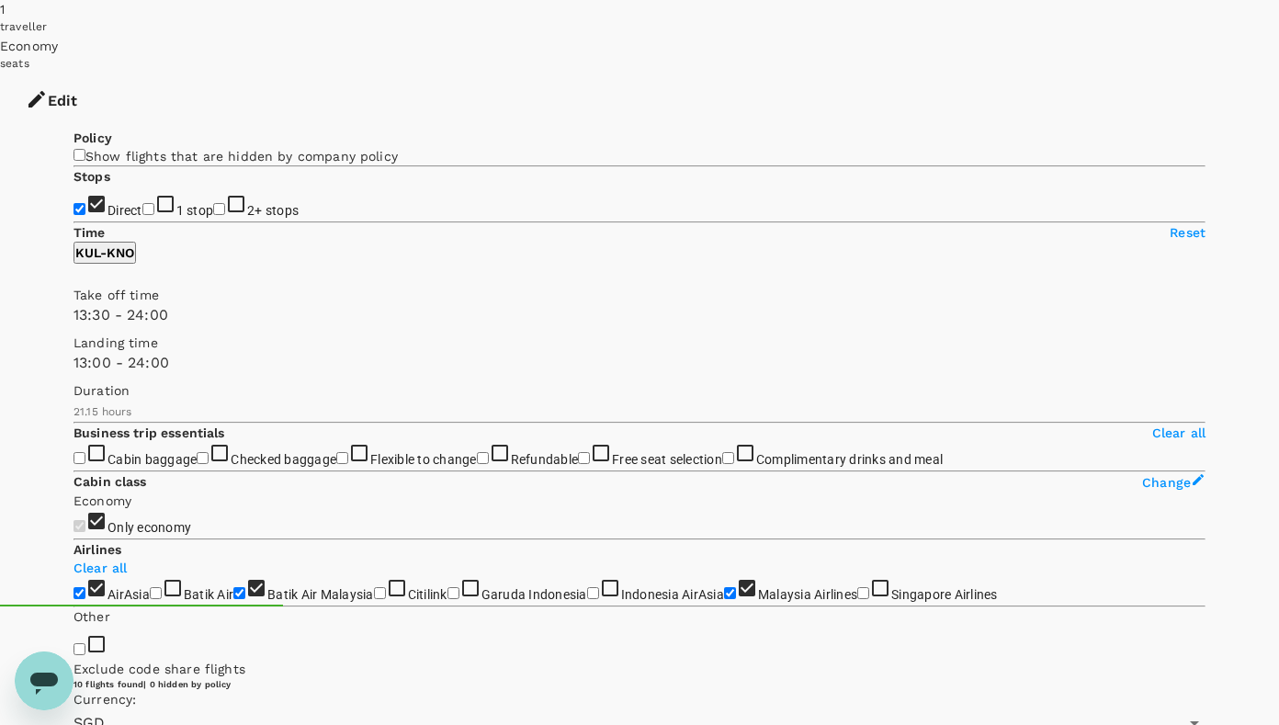
scroll to position [149, 0]
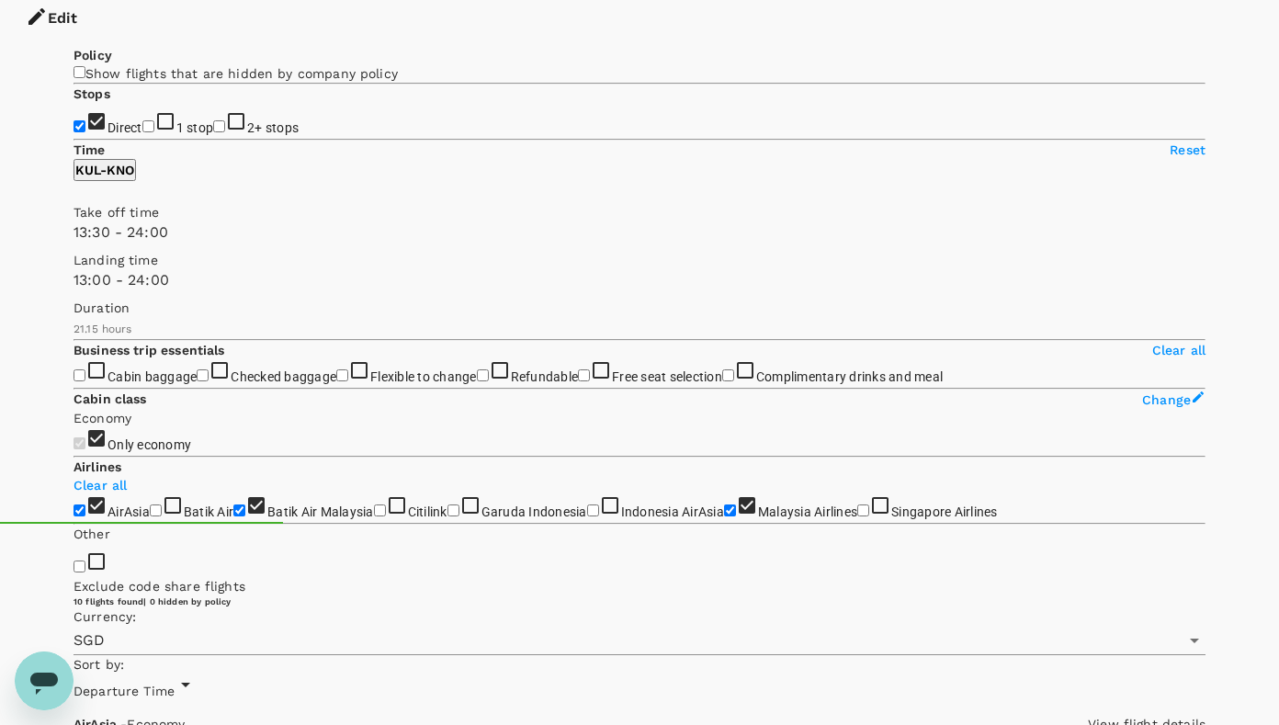
scroll to position [165, 0]
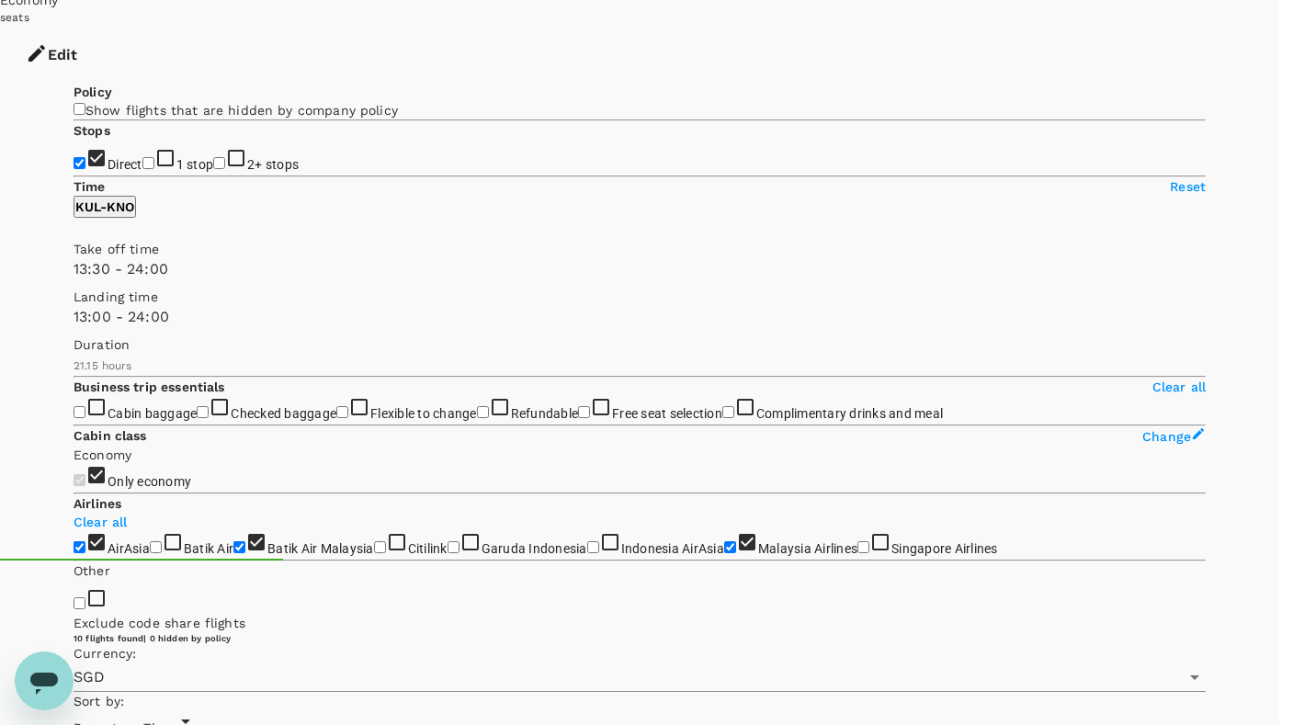
checkbox input "false"
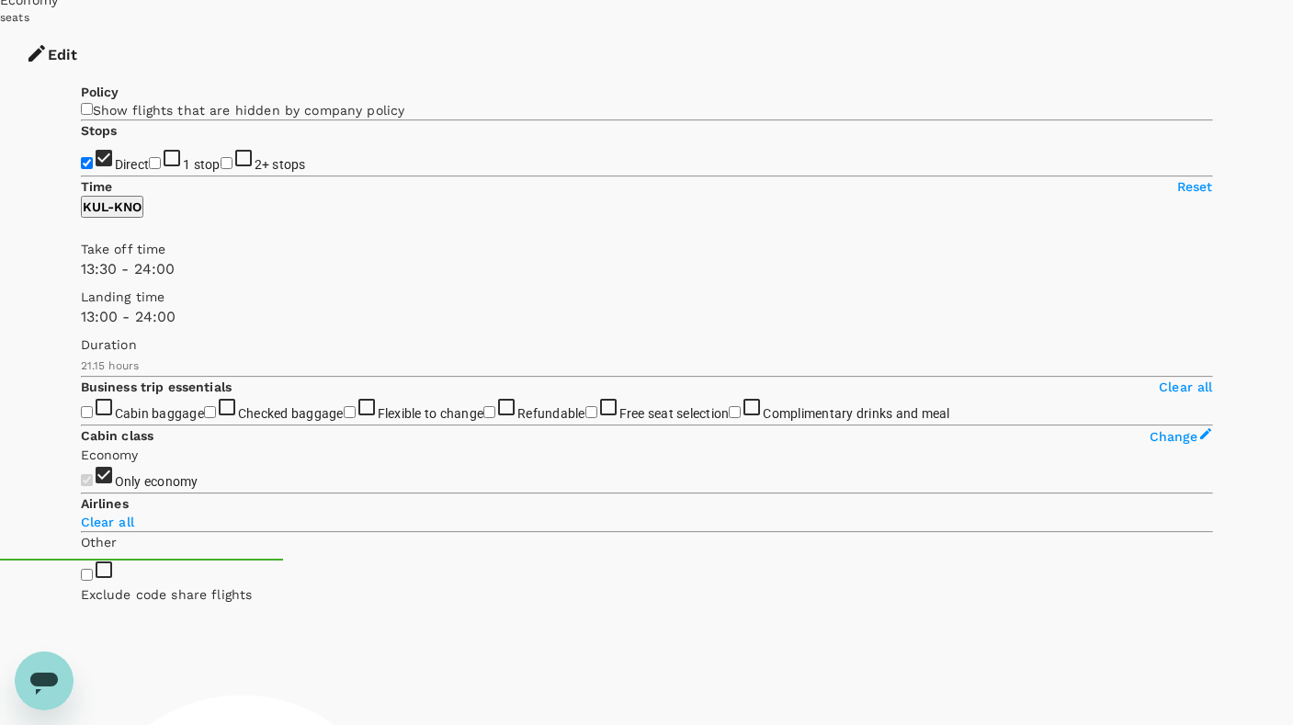
type input "1275"
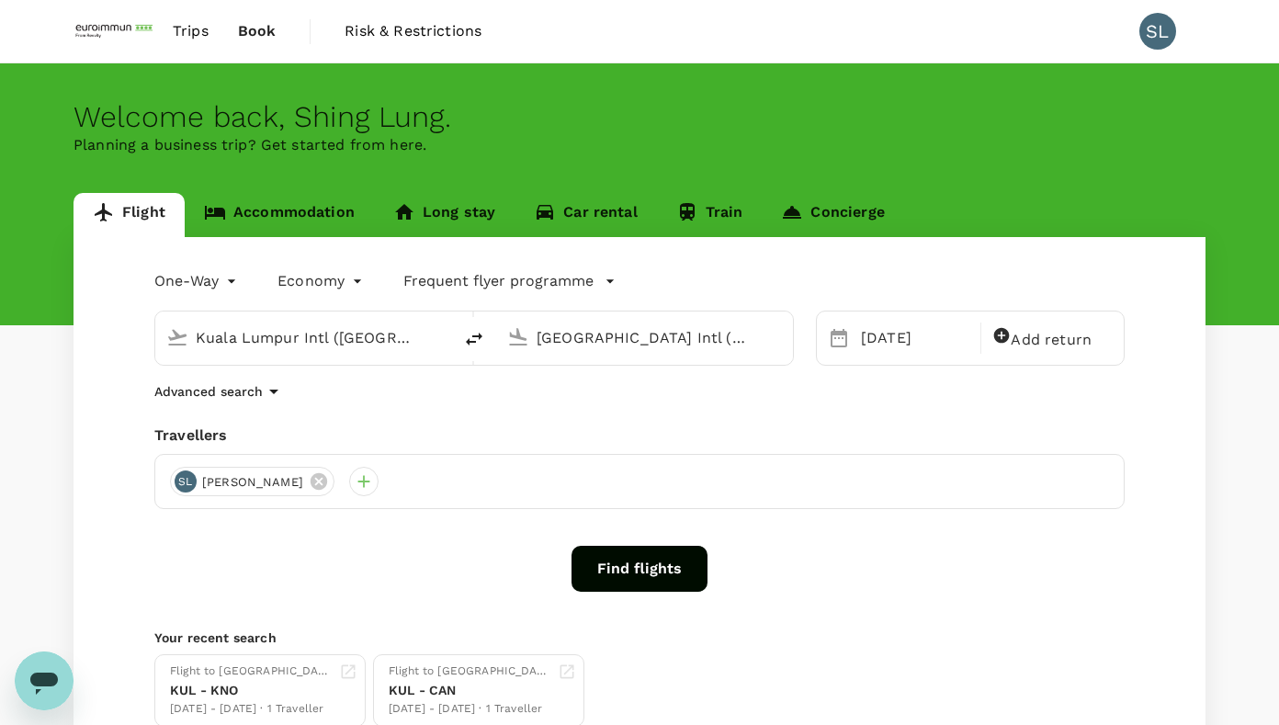
type input "Kuala Lumpur Intl ([GEOGRAPHIC_DATA])"
type input "[GEOGRAPHIC_DATA] Intl (KNO)"
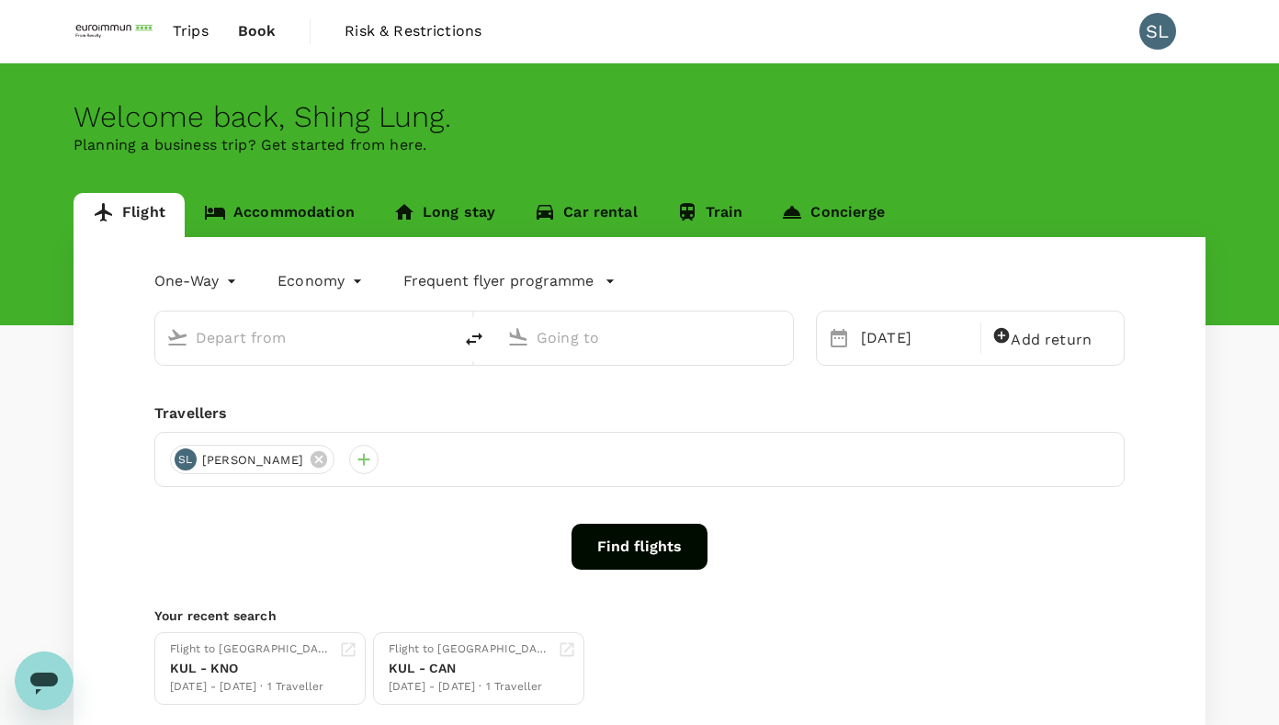
click at [299, 208] on link "Accommodation" at bounding box center [279, 215] width 189 height 44
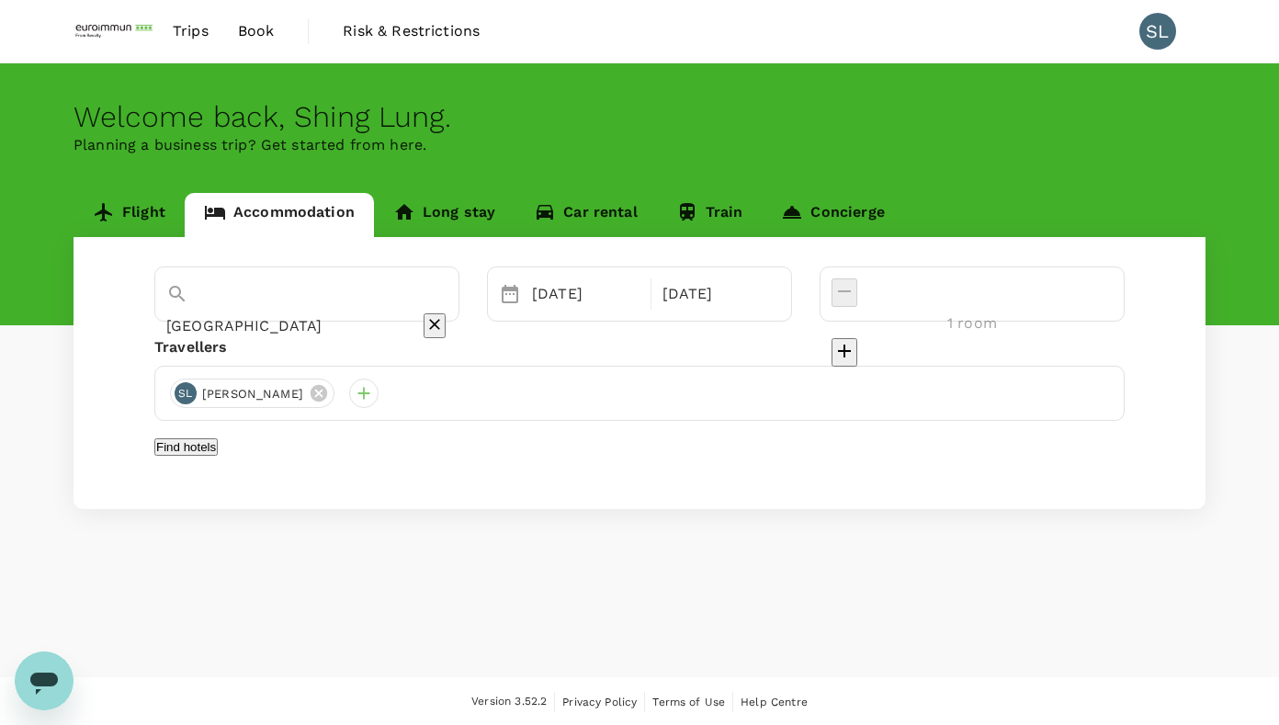
click at [435, 323] on div "[GEOGRAPHIC_DATA] [DATE] [DATE] room Travellers [PERSON_NAME] [PERSON_NAME] Fin…" at bounding box center [640, 373] width 1132 height 272
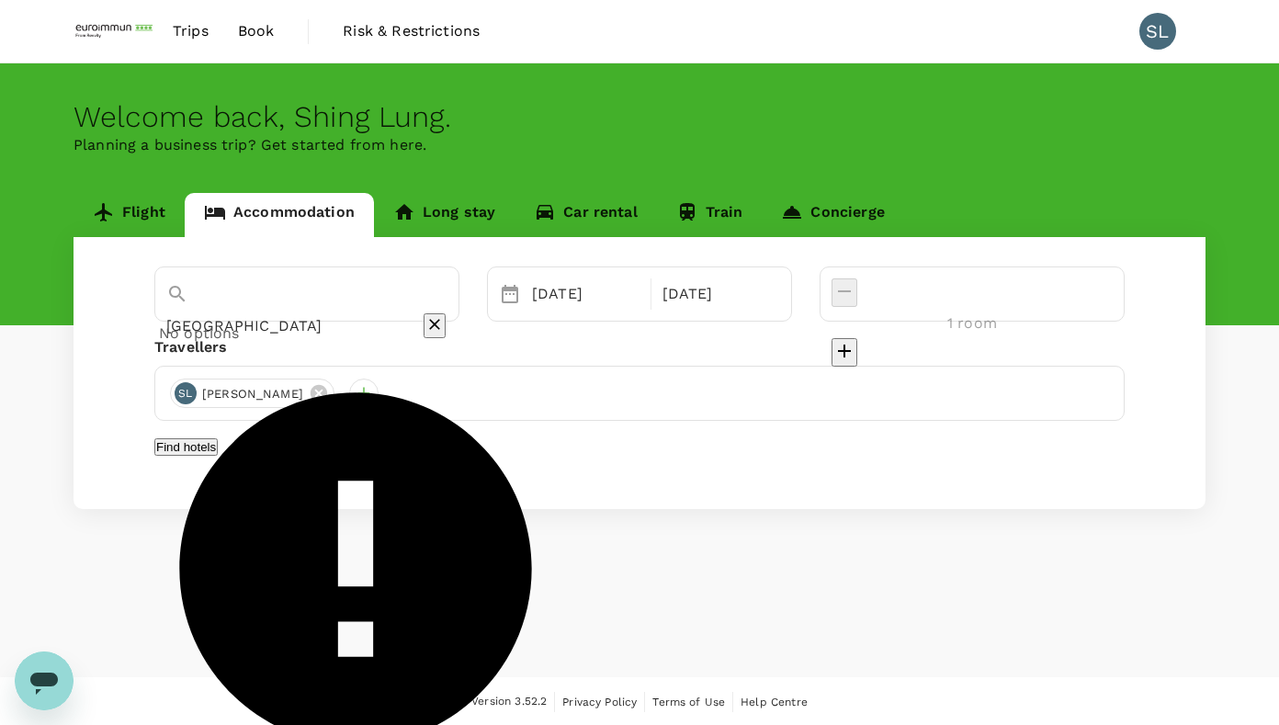
click at [396, 312] on input "[GEOGRAPHIC_DATA]" at bounding box center [281, 326] width 230 height 28
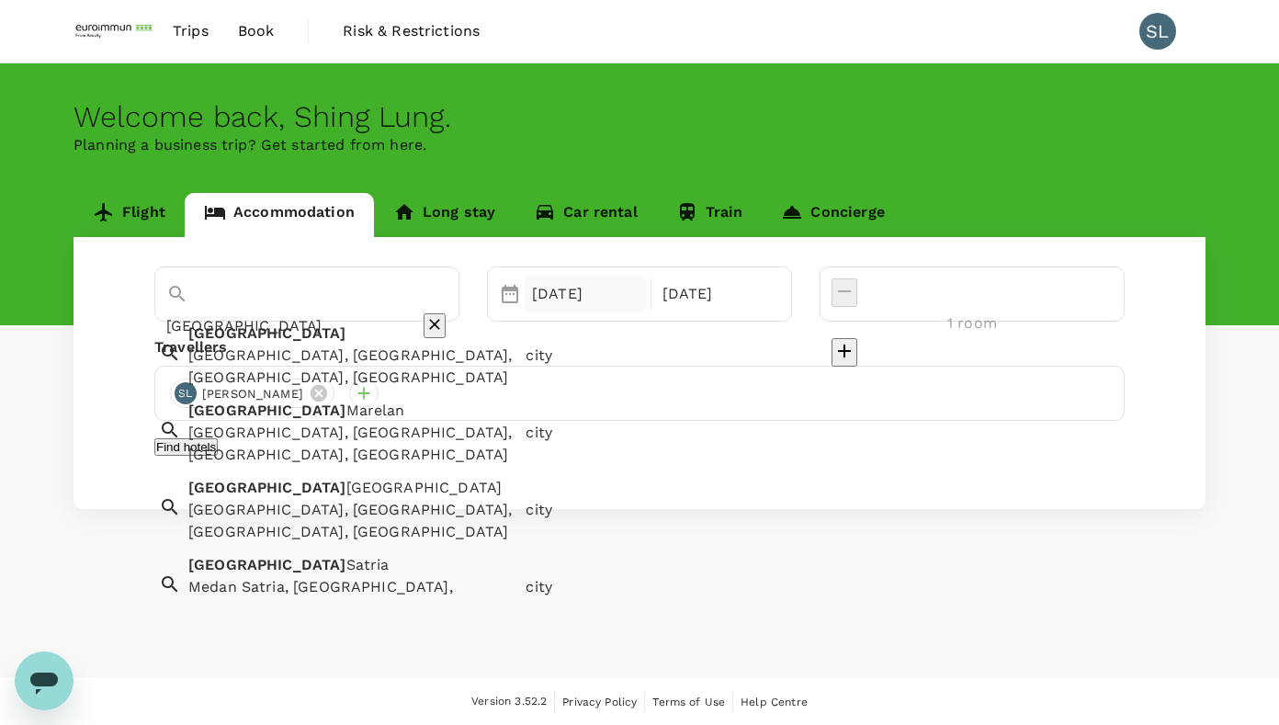
click at [623, 291] on div "[DATE]" at bounding box center [586, 294] width 122 height 37
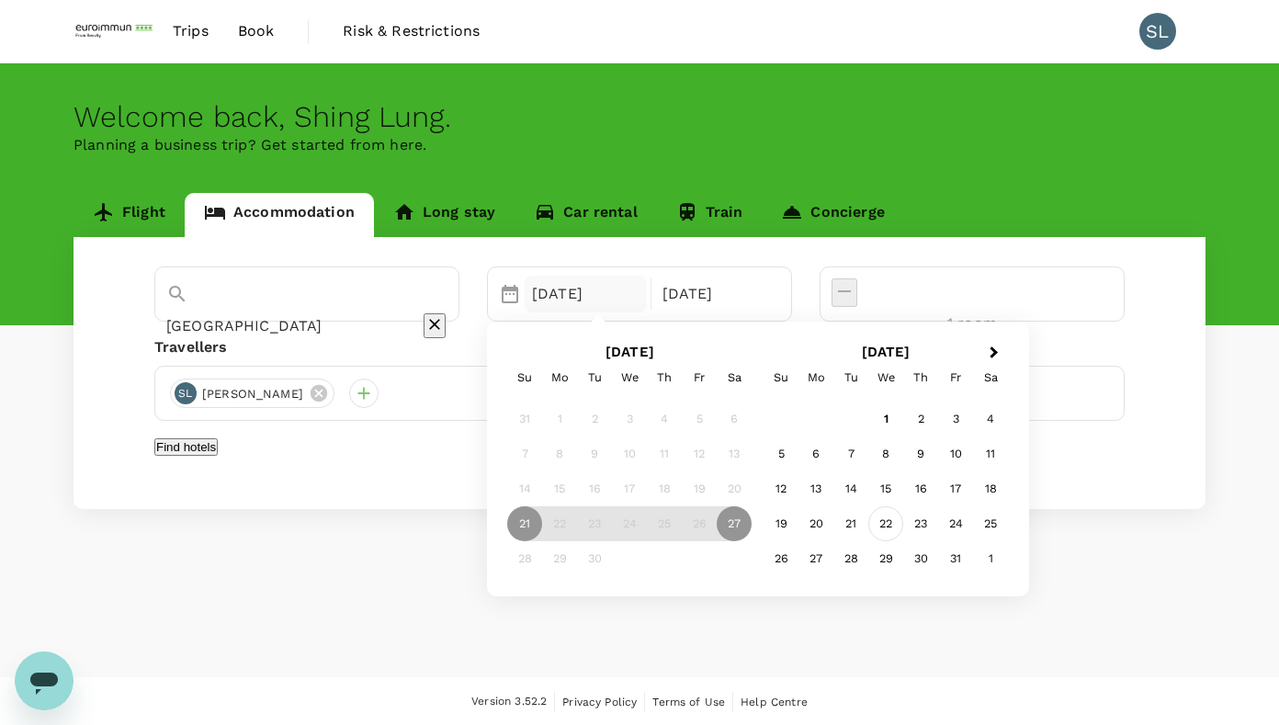
click at [904, 528] on div "22" at bounding box center [886, 523] width 35 height 35
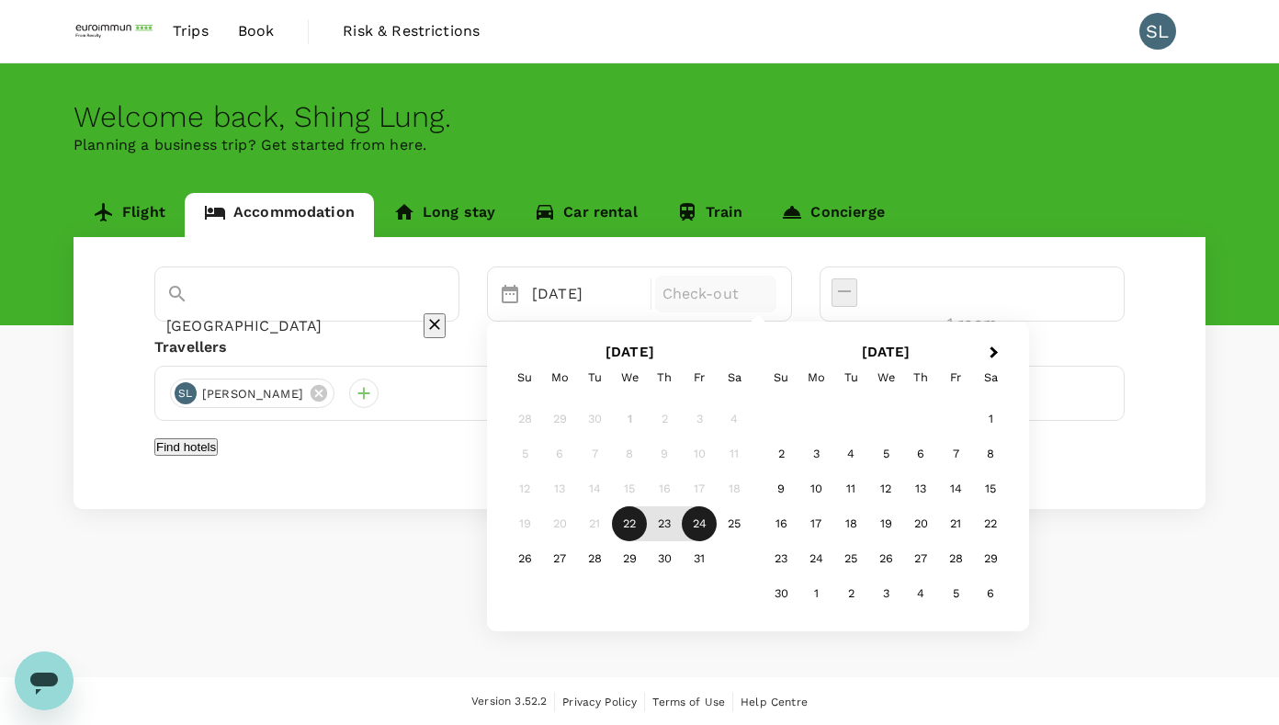
click at [717, 528] on div "24" at bounding box center [699, 523] width 35 height 35
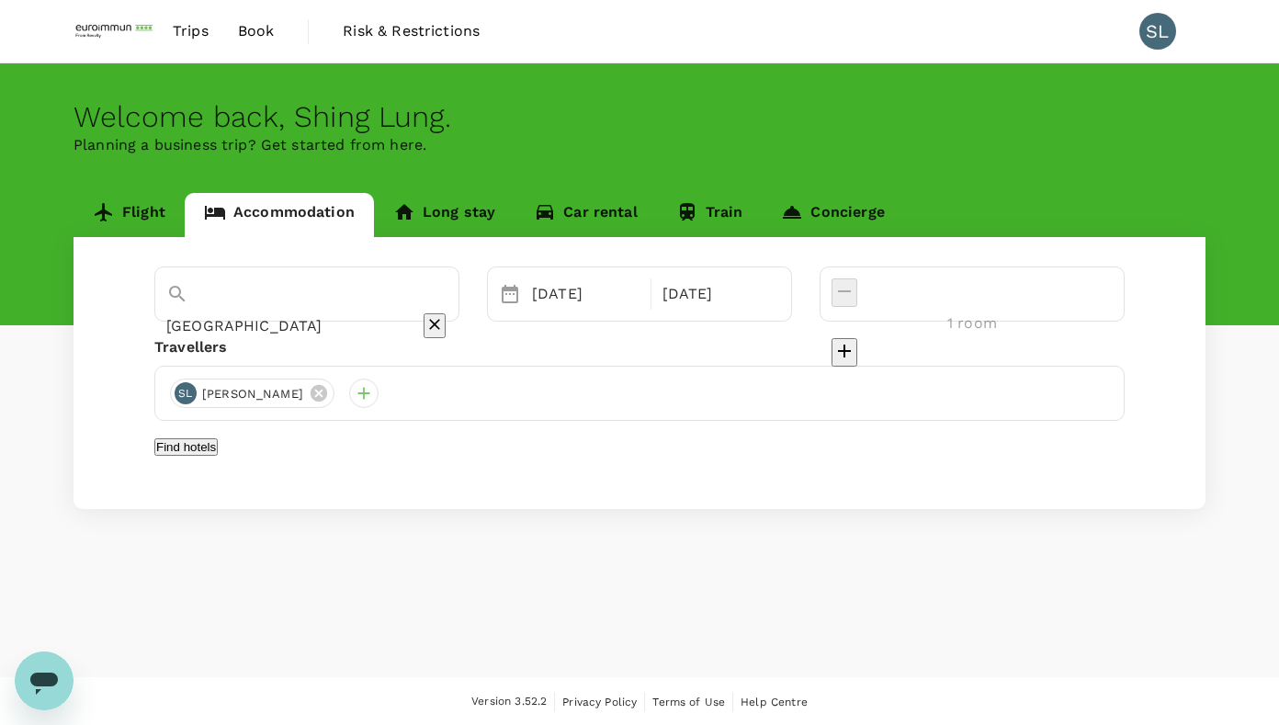
click at [342, 312] on input "[GEOGRAPHIC_DATA]" at bounding box center [281, 326] width 230 height 28
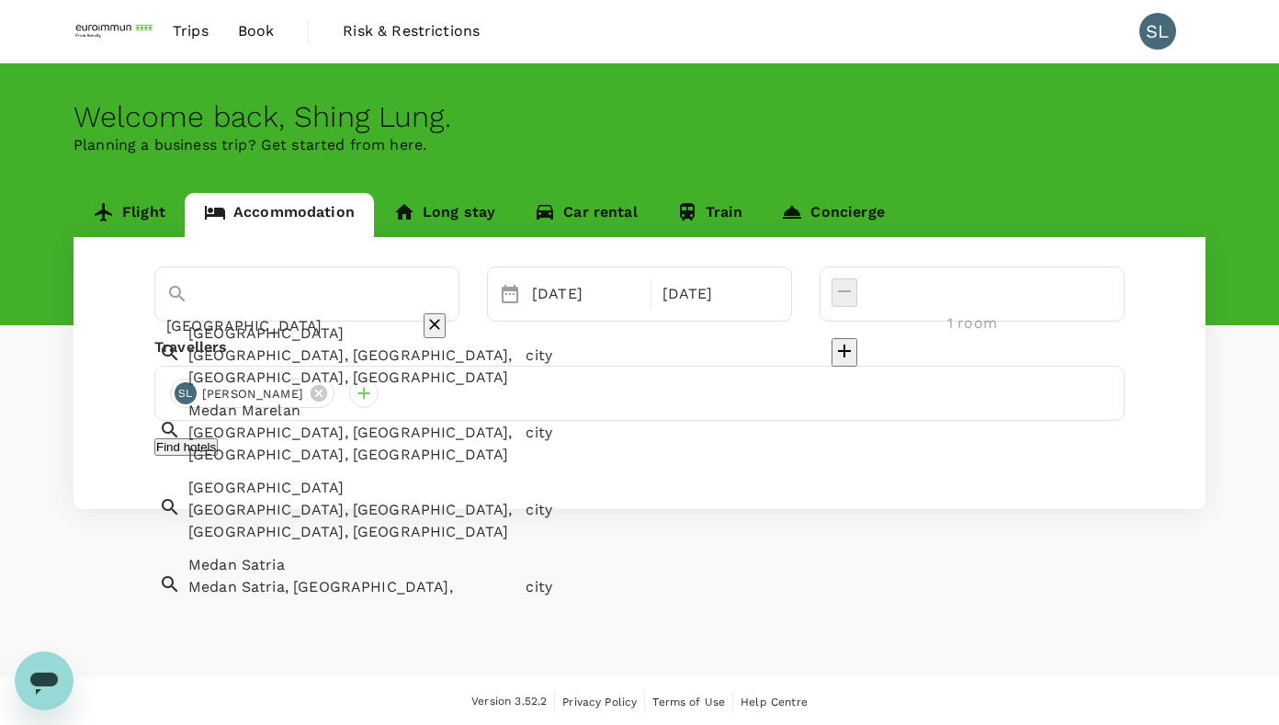
click at [342, 312] on input "[GEOGRAPHIC_DATA]" at bounding box center [281, 326] width 230 height 28
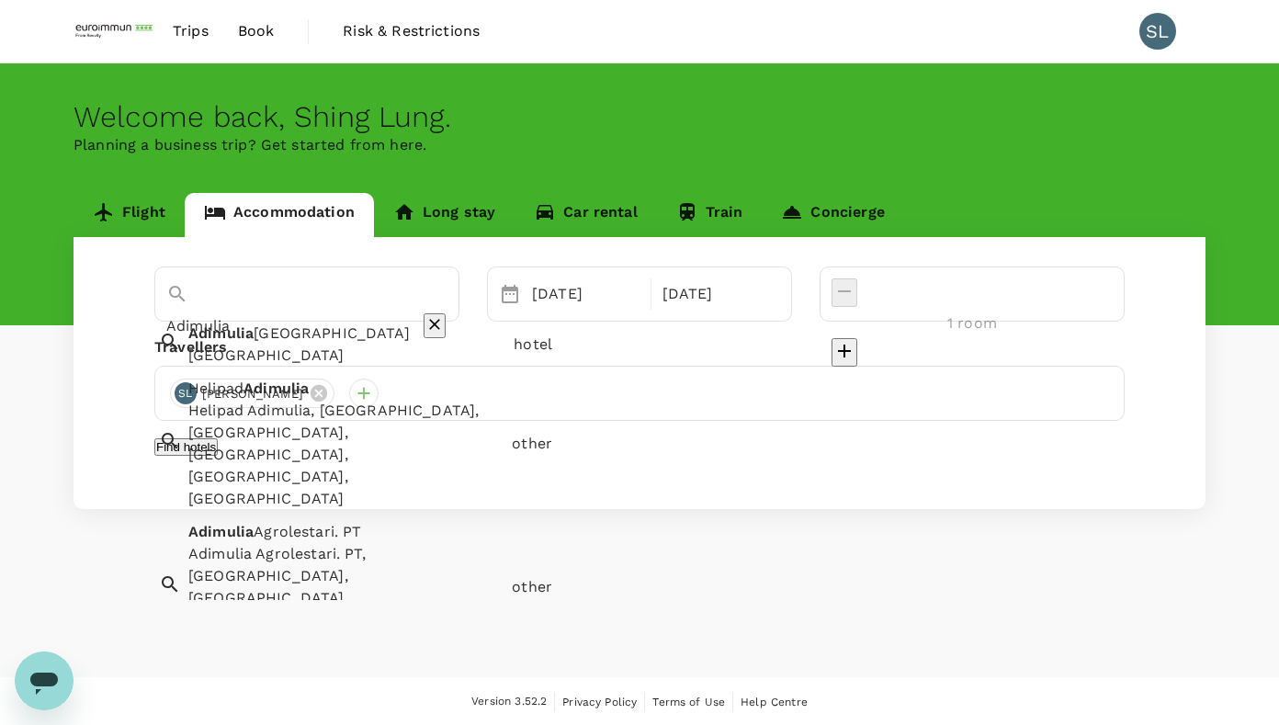
click at [331, 312] on input "Adimulia" at bounding box center [281, 326] width 230 height 28
click at [332, 334] on span "[GEOGRAPHIC_DATA]" at bounding box center [332, 332] width 156 height 17
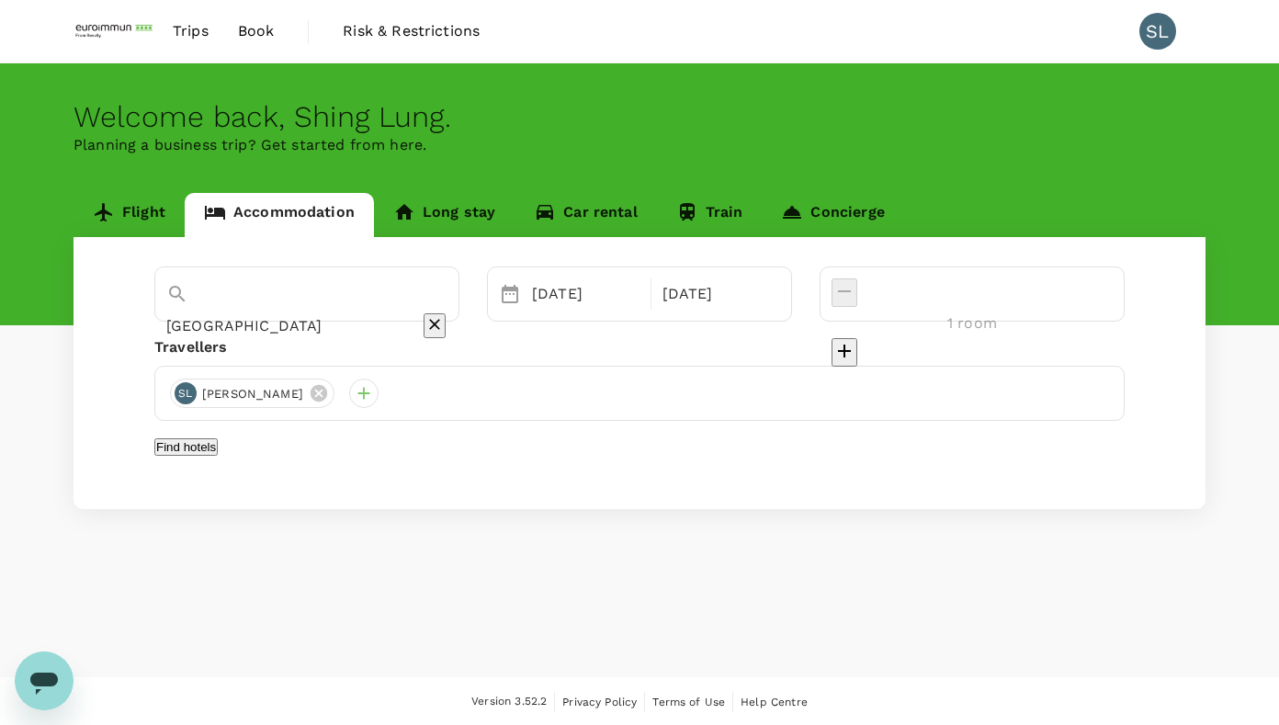
type input "[GEOGRAPHIC_DATA]"
click at [218, 454] on button "Find hotels" at bounding box center [185, 446] width 63 height 17
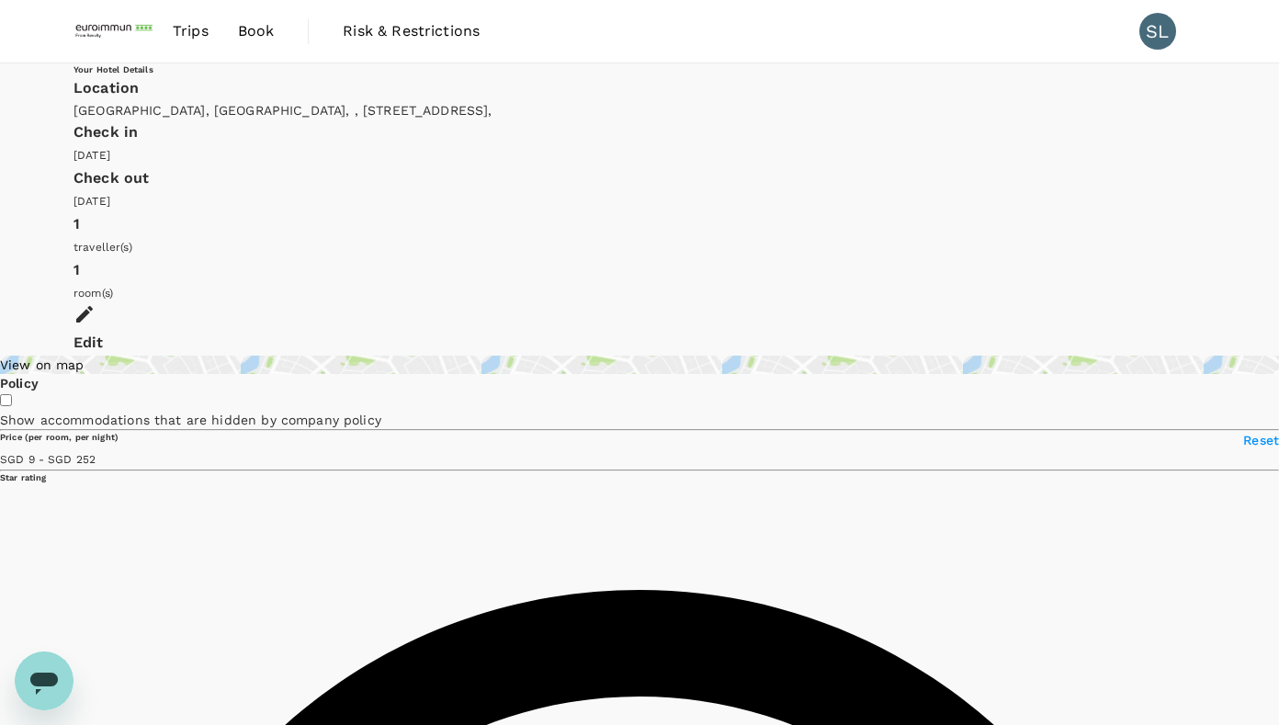
type input "251.71"
